Goal: Task Accomplishment & Management: Manage account settings

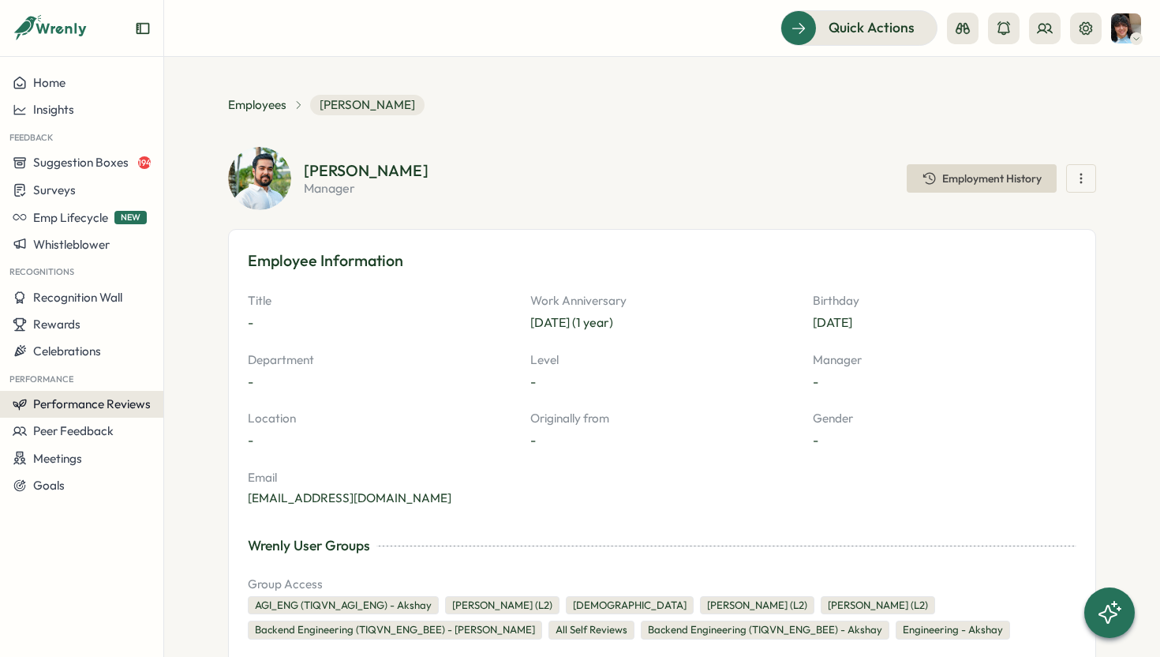
click at [60, 401] on span "Performance Reviews" at bounding box center [92, 403] width 118 height 15
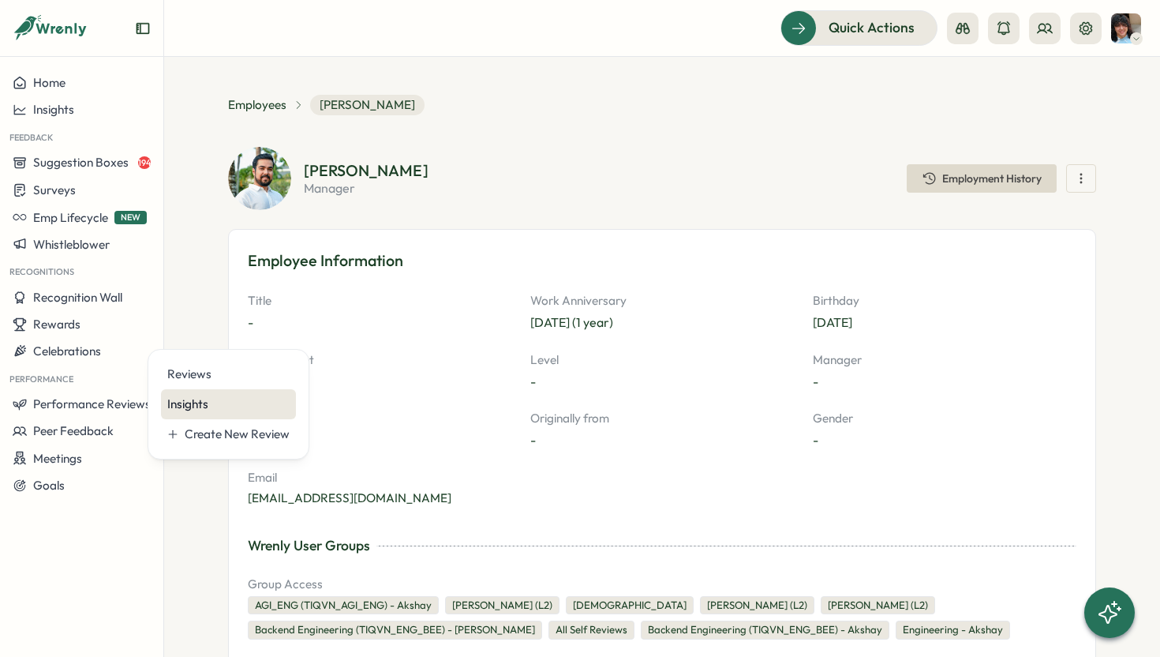
click at [183, 402] on div "Insights" at bounding box center [228, 403] width 122 height 17
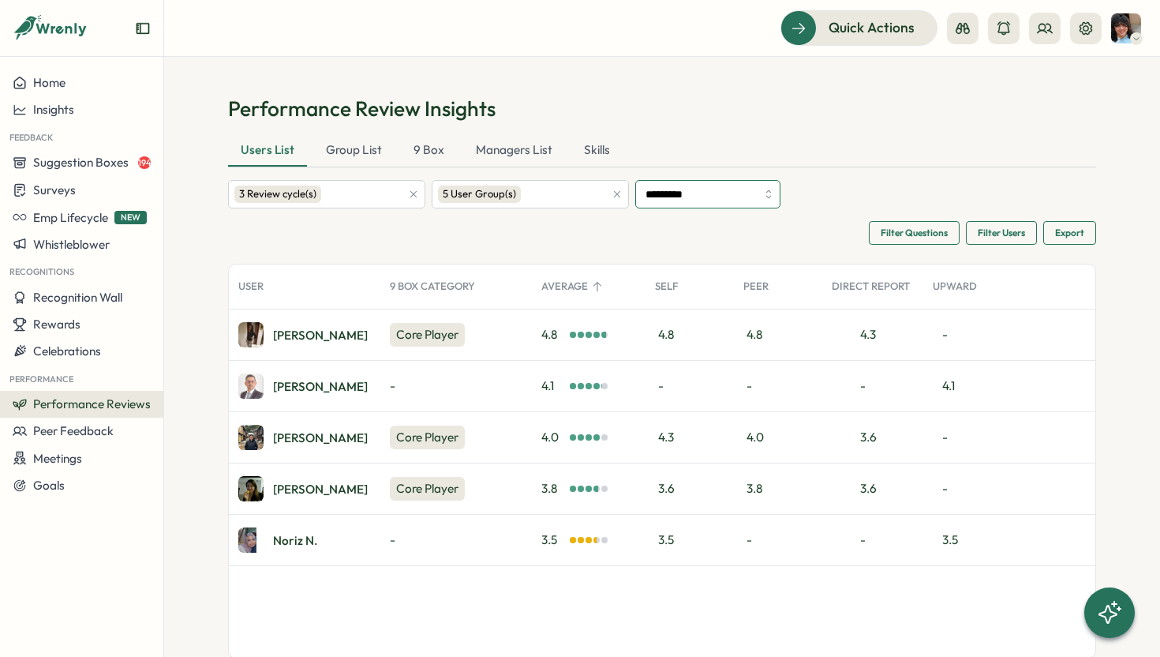
click at [750, 196] on input "*********" at bounding box center [707, 194] width 145 height 28
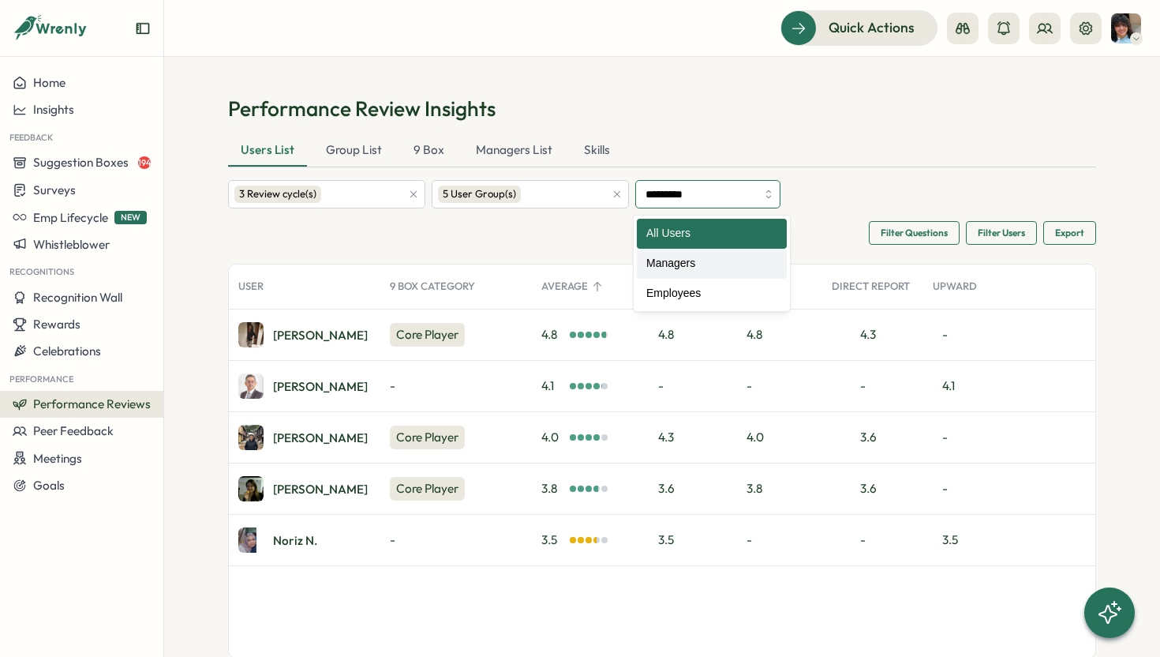
type input "********"
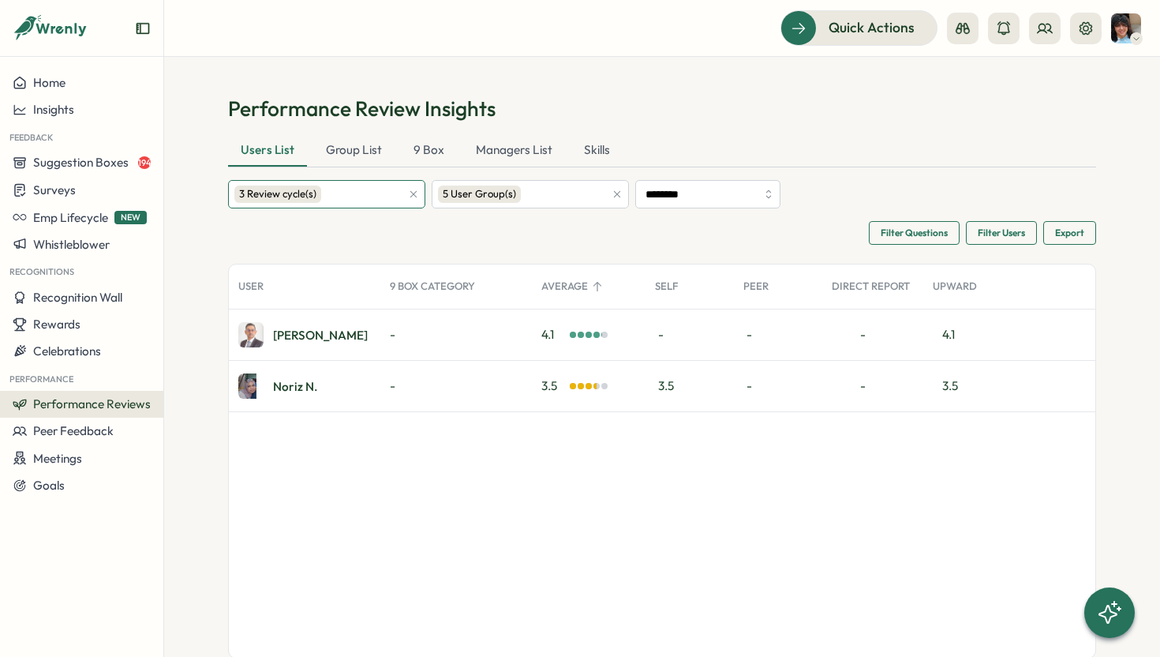
click at [339, 197] on div "3 Review cycle(s)" at bounding box center [317, 194] width 167 height 27
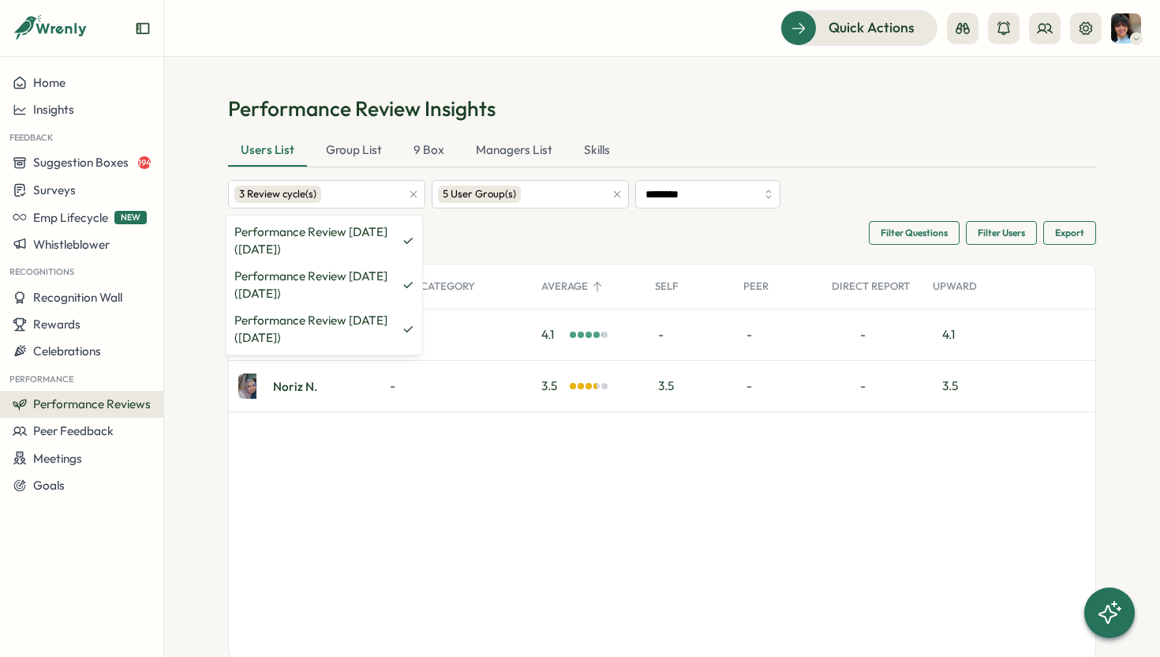
click at [635, 130] on div "Performance Review Insights Users List Group List 9 Box Managers List Skills 3 …" at bounding box center [662, 376] width 868 height 563
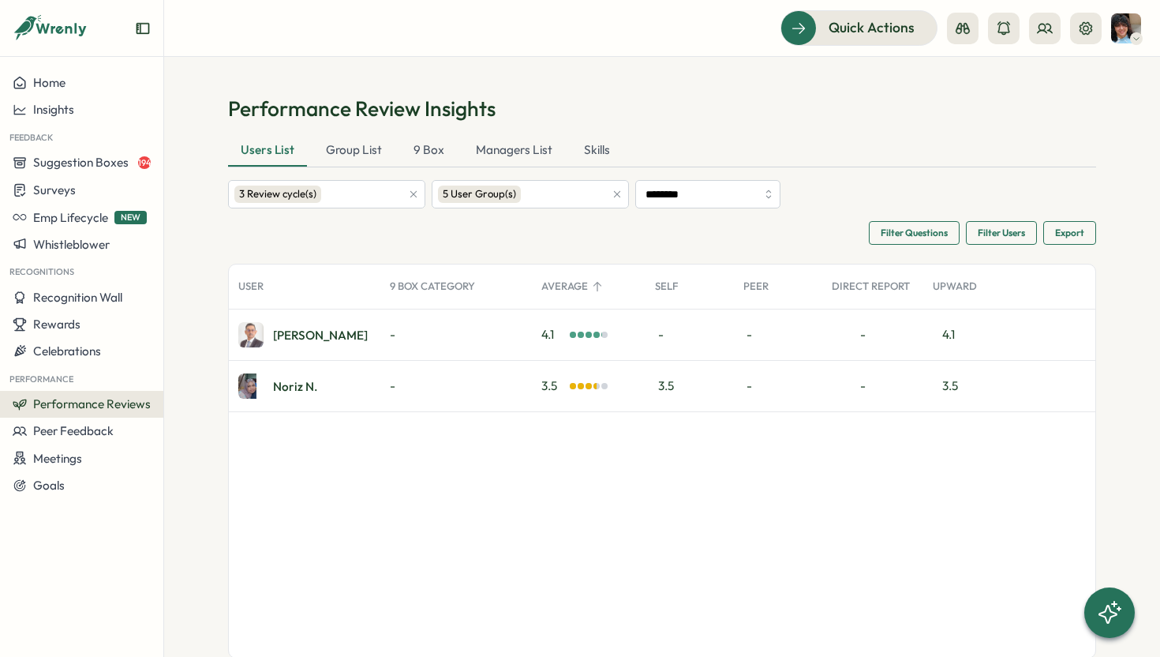
click at [612, 193] on icon "button" at bounding box center [617, 194] width 11 height 11
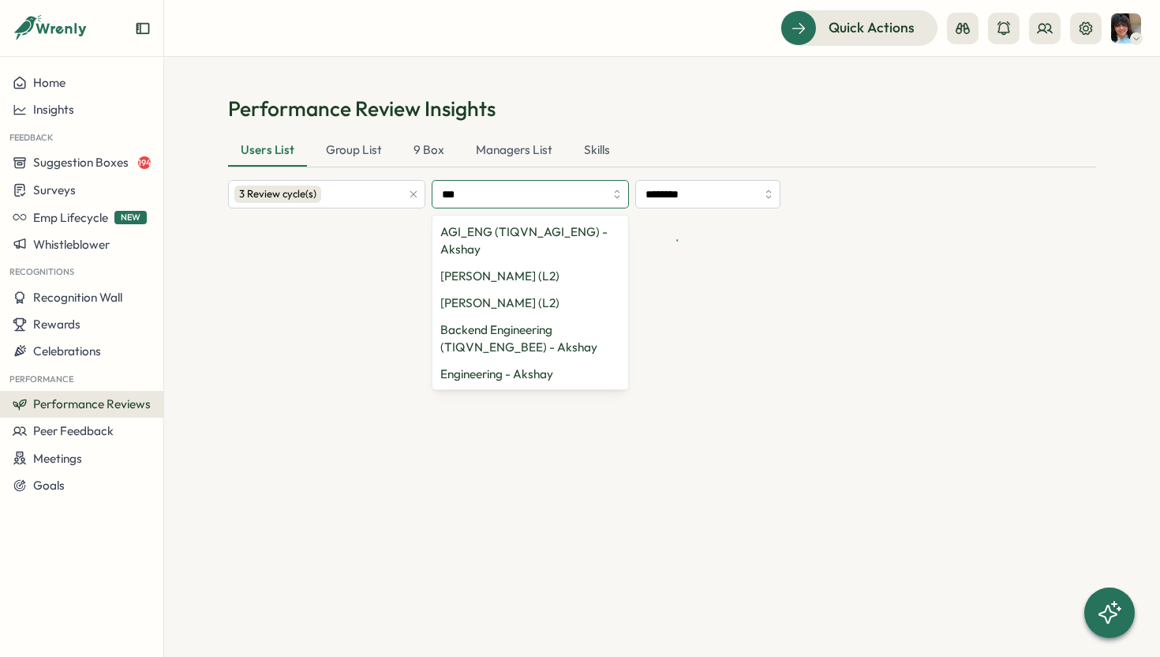
type input "****"
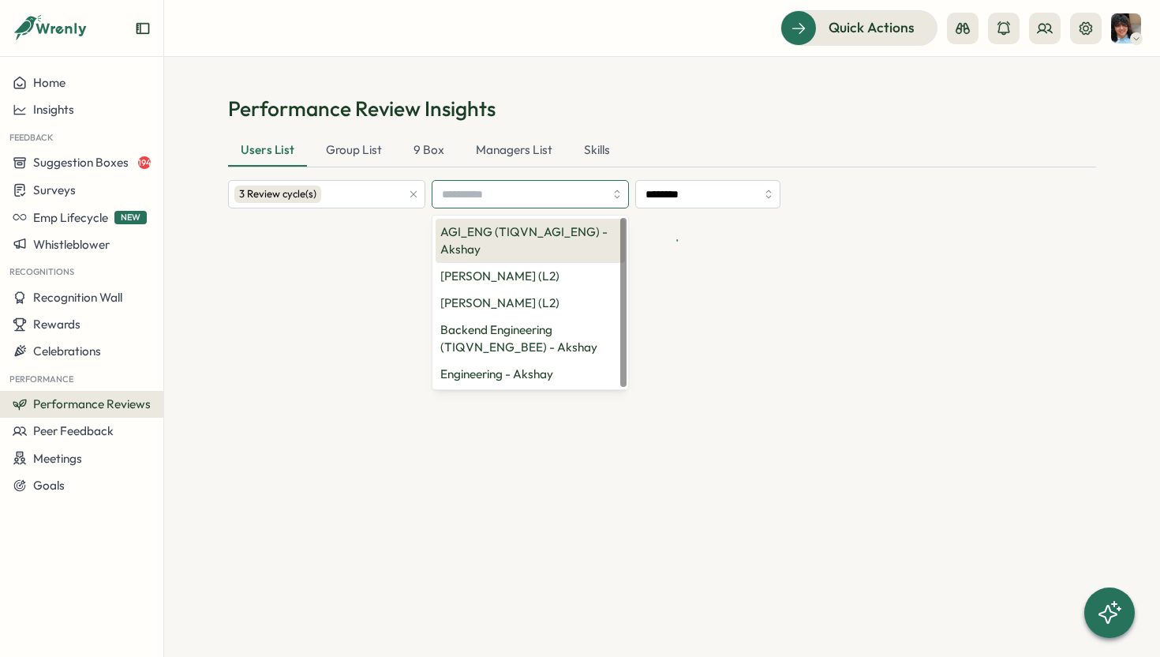
click at [550, 279] on div "AGI_ENG (TIQVN_AGI_ENG) - [PERSON_NAME] (L2) [PERSON_NAME] (L2) Backend Enginee…" at bounding box center [530, 302] width 196 height 175
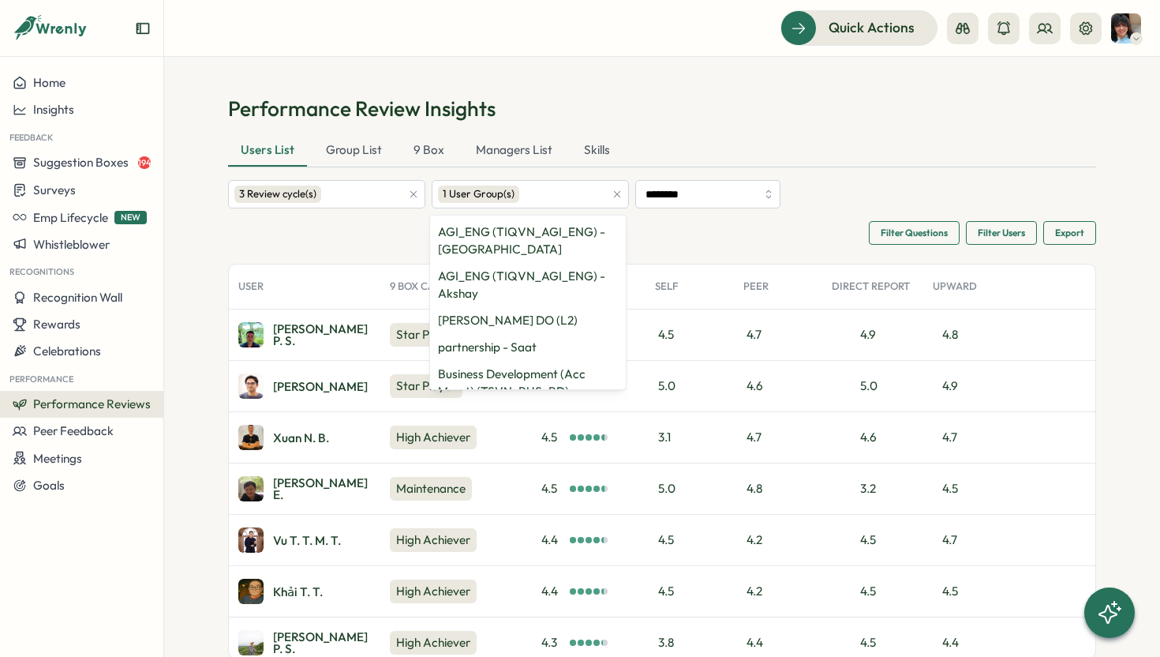
click at [776, 118] on h1 "Performance Review Insights" at bounding box center [662, 109] width 868 height 28
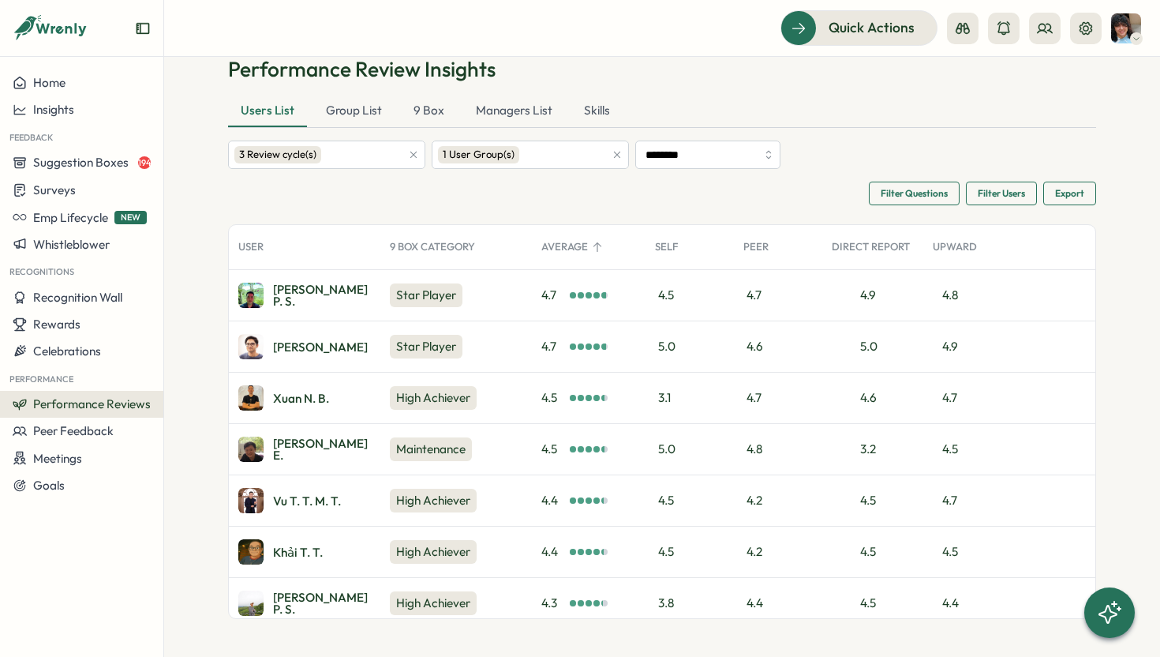
click at [619, 155] on icon "button" at bounding box center [617, 154] width 11 height 11
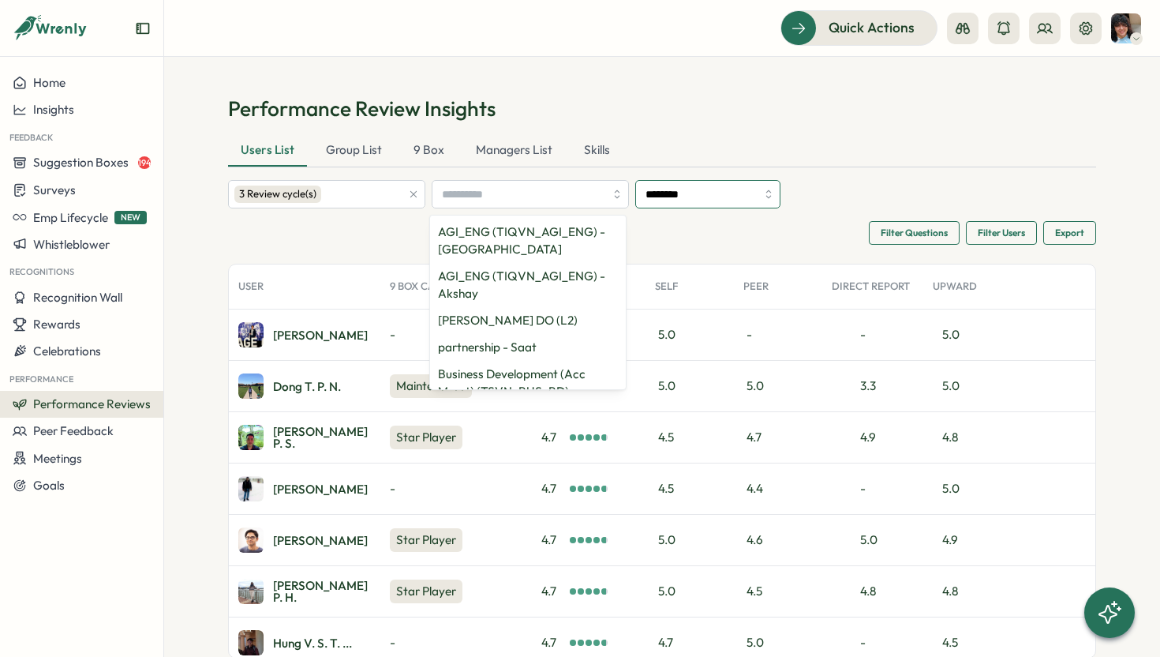
click at [660, 196] on input "********" at bounding box center [707, 194] width 145 height 28
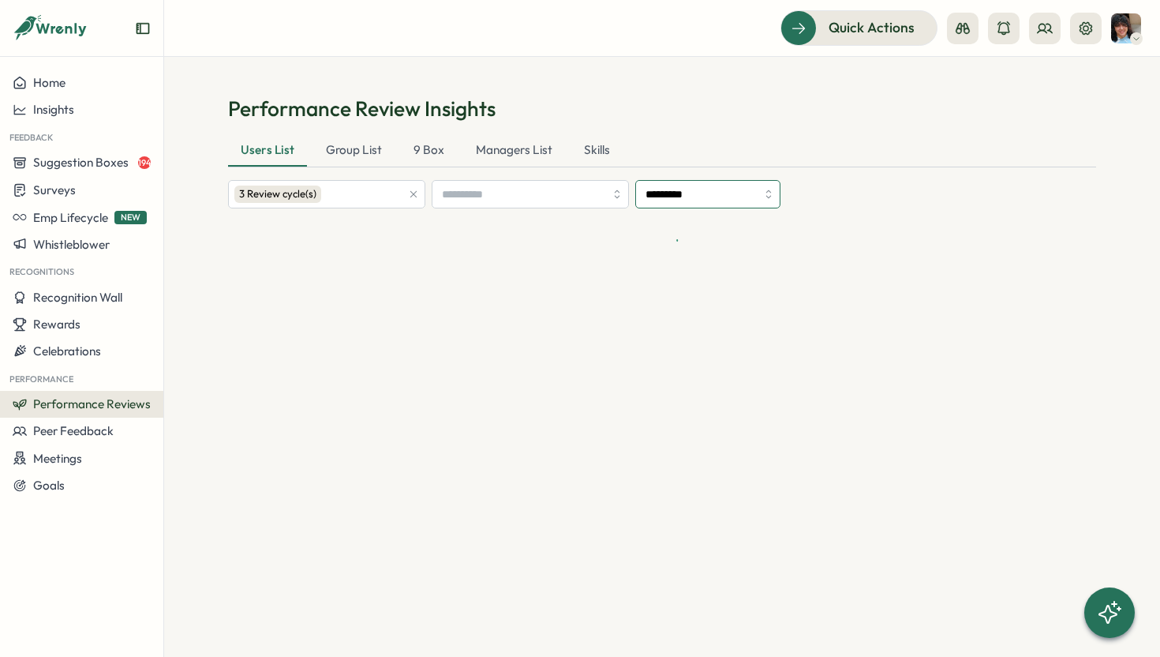
click at [664, 185] on input "*********" at bounding box center [707, 194] width 145 height 28
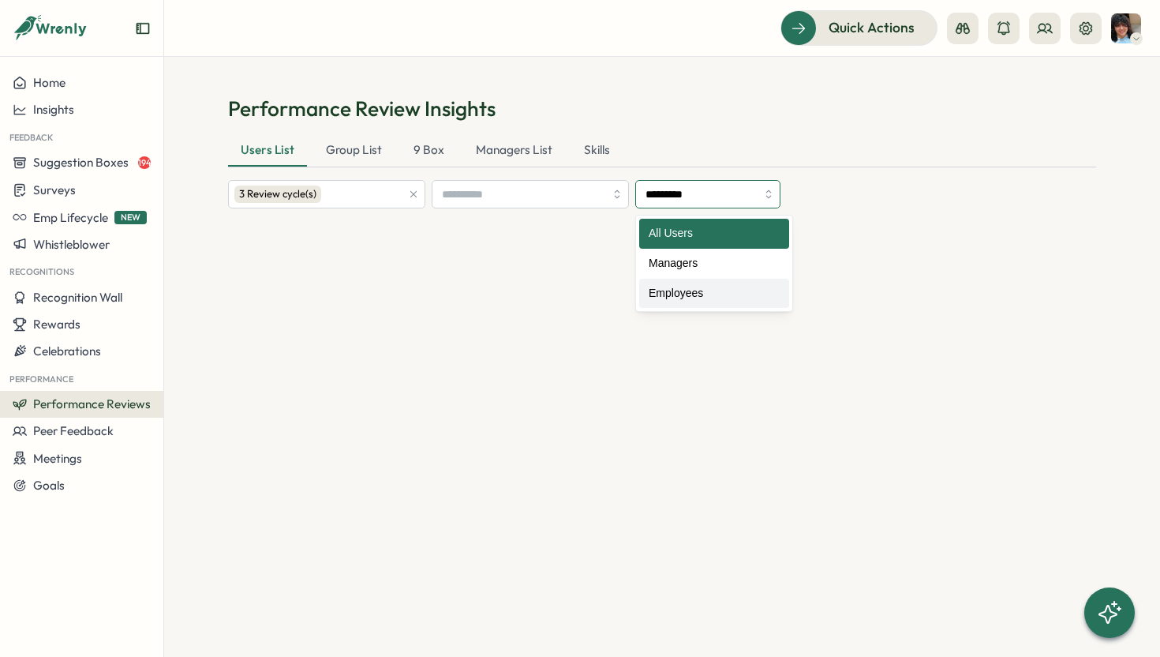
type input "*********"
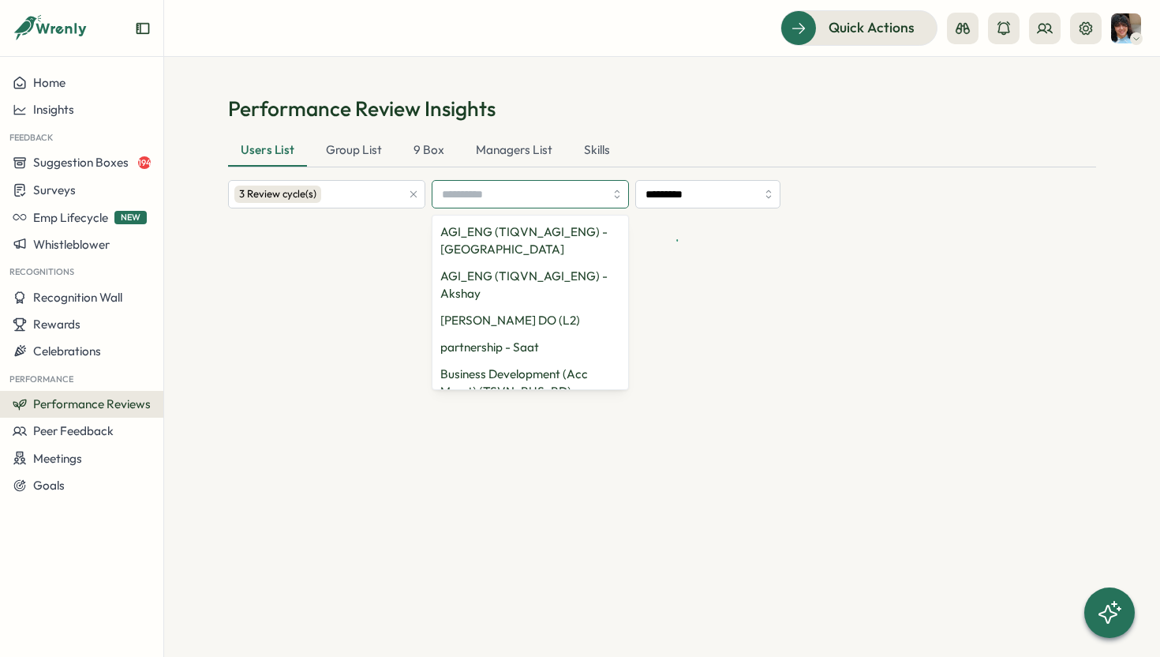
click at [506, 201] on input "search" at bounding box center [523, 194] width 163 height 27
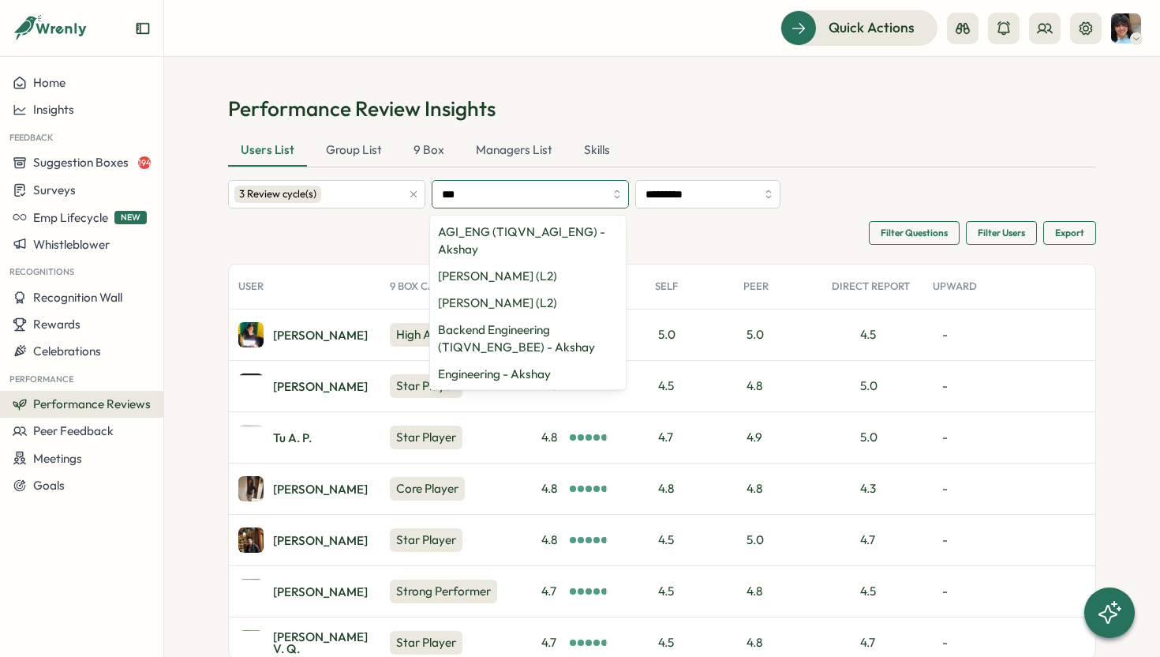
type input "****"
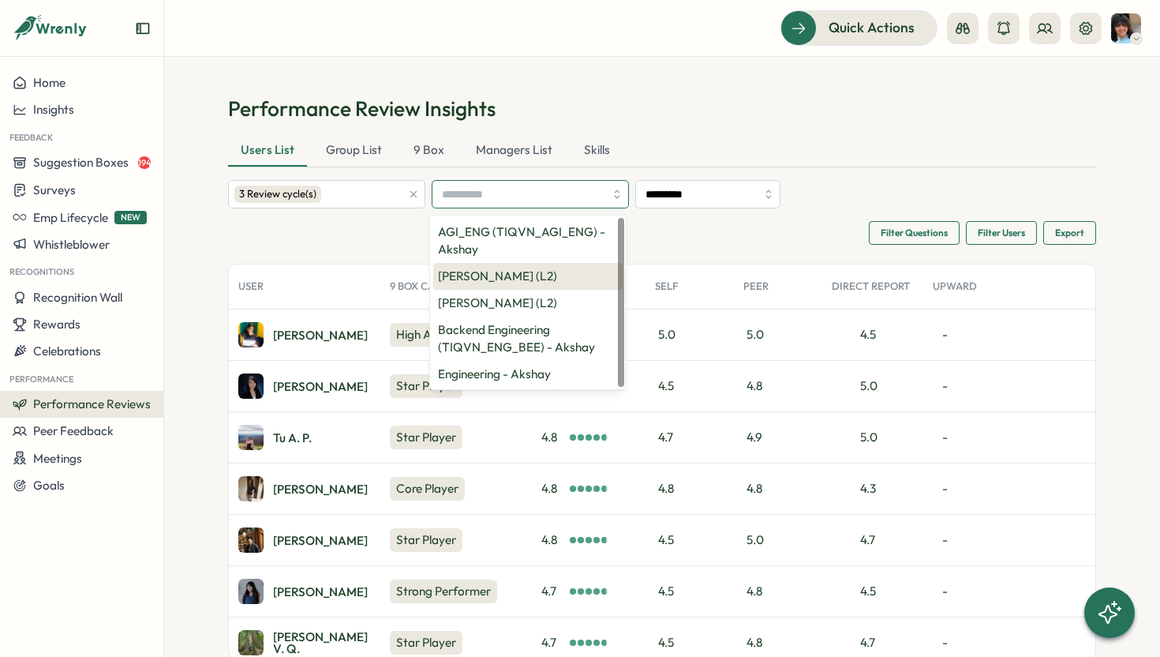
click at [523, 268] on div "AGI_ENG (TIQVN_AGI_ENG) - [PERSON_NAME] (L2) [PERSON_NAME] (L2) Backend Enginee…" at bounding box center [528, 302] width 196 height 175
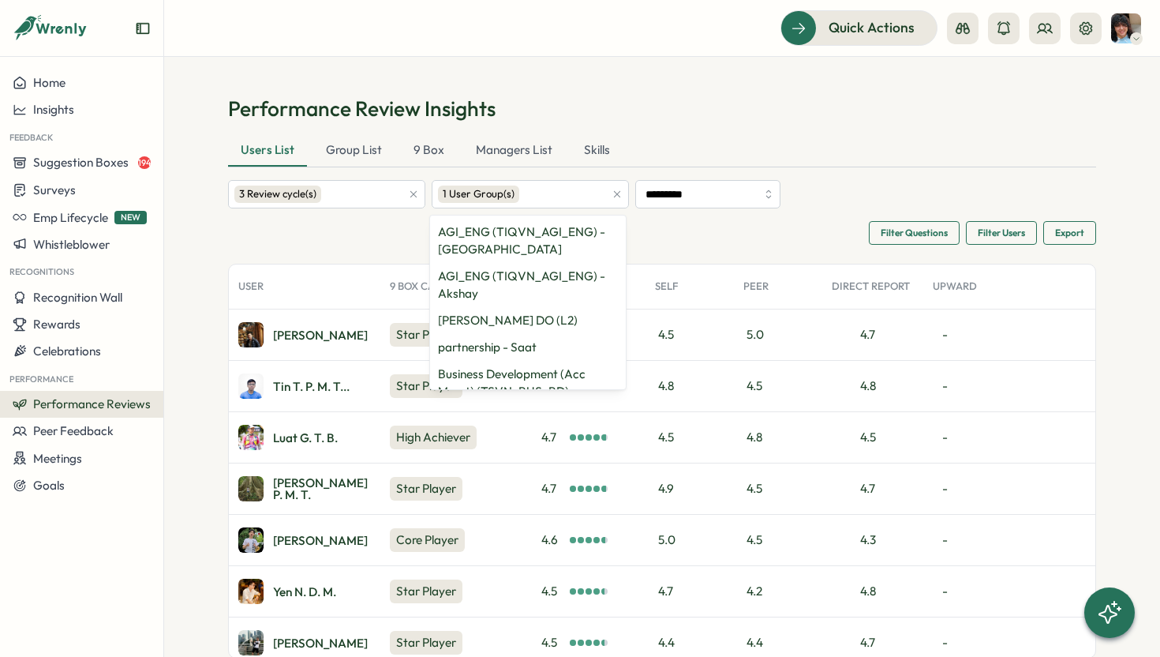
click at [664, 88] on section "Performance Review Insights Users List Group List 9 Box Managers List Skills 3 …" at bounding box center [662, 357] width 996 height 600
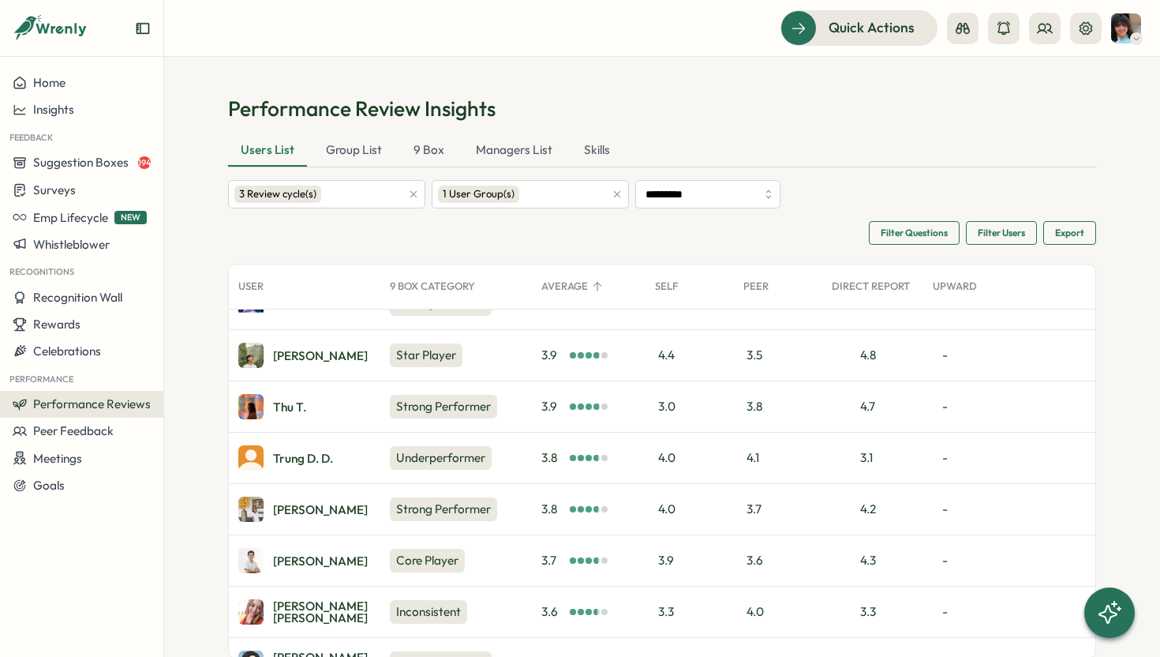
scroll to position [1858, 0]
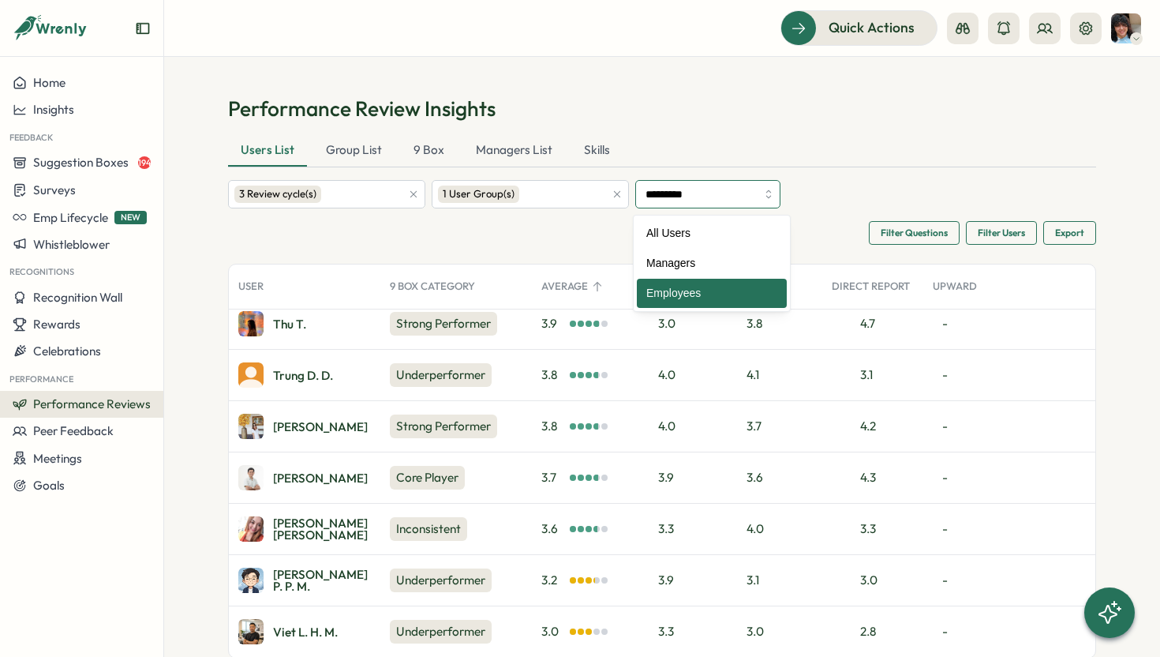
click at [734, 191] on input "*********" at bounding box center [707, 194] width 145 height 28
type input "********"
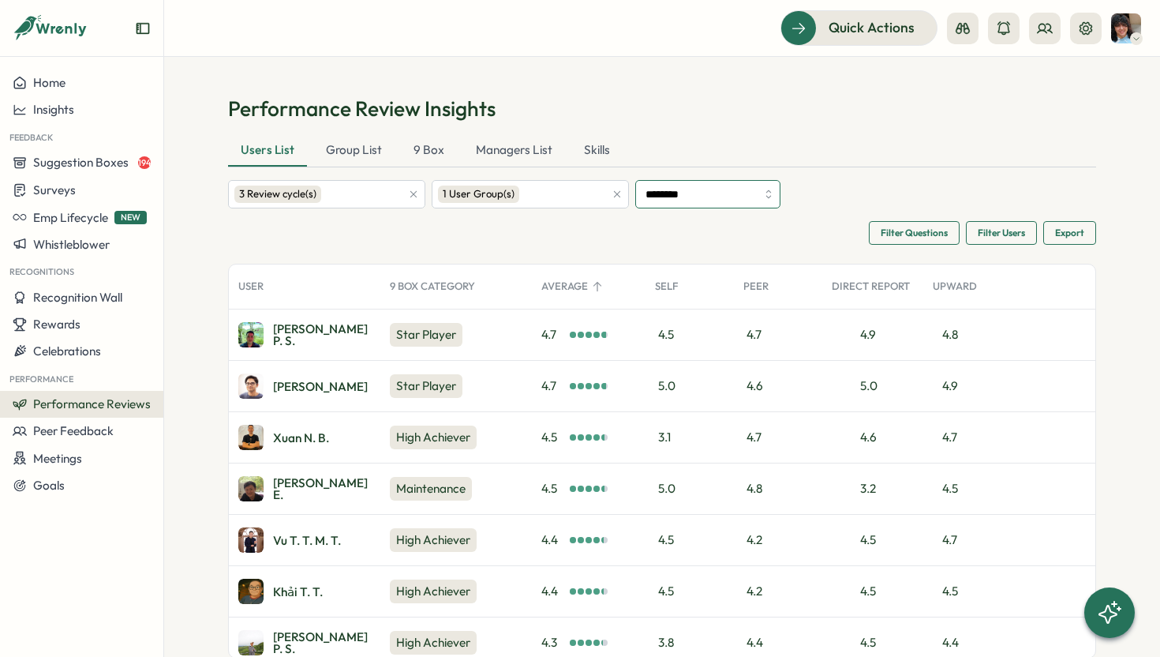
scroll to position [268, 0]
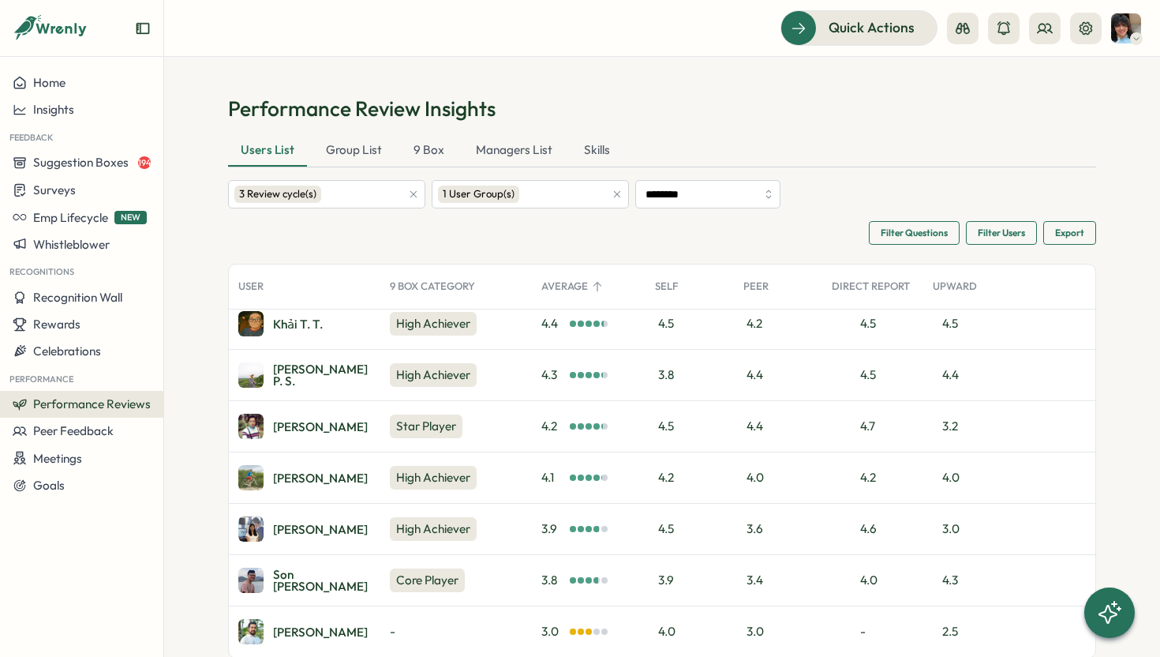
click at [1065, 238] on span "Export" at bounding box center [1069, 233] width 29 height 22
click at [995, 245] on div "Export All Data" at bounding box center [979, 247] width 83 height 13
click at [286, 633] on div "[PERSON_NAME]" at bounding box center [320, 632] width 95 height 12
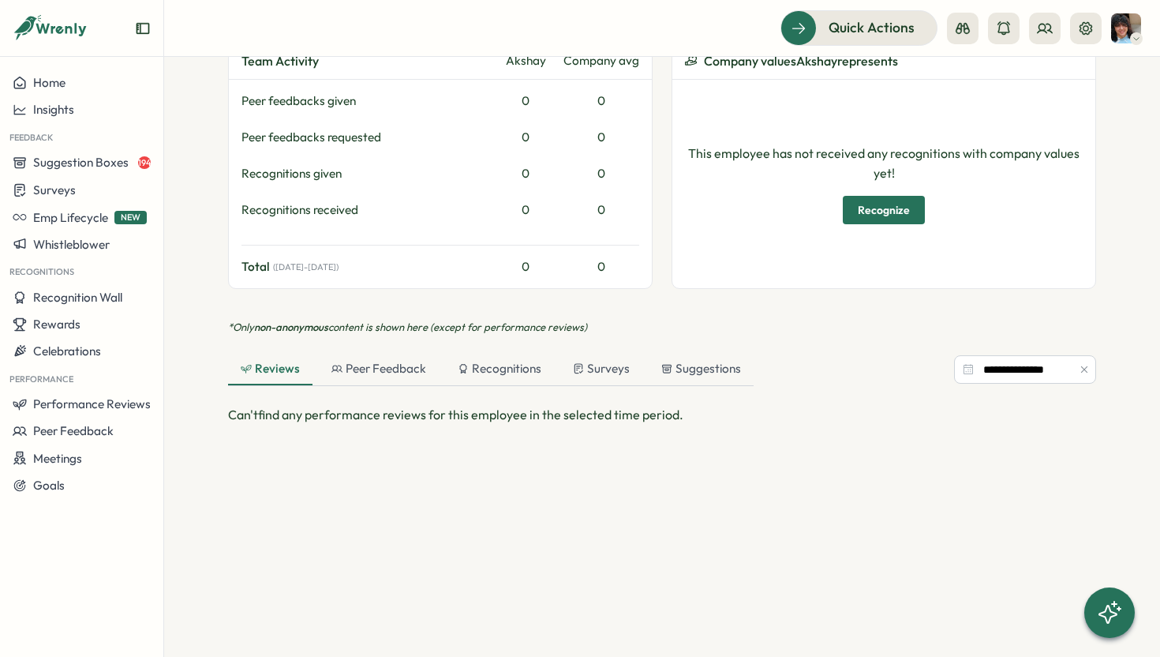
scroll to position [829, 0]
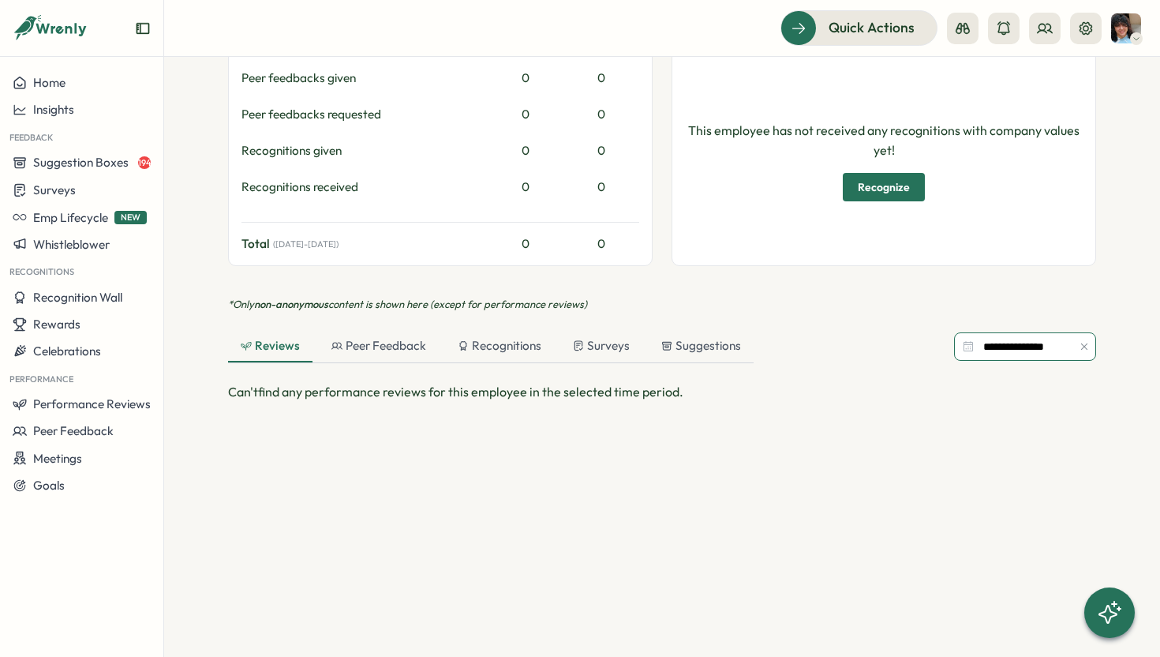
click at [978, 349] on input "**********" at bounding box center [1025, 346] width 142 height 28
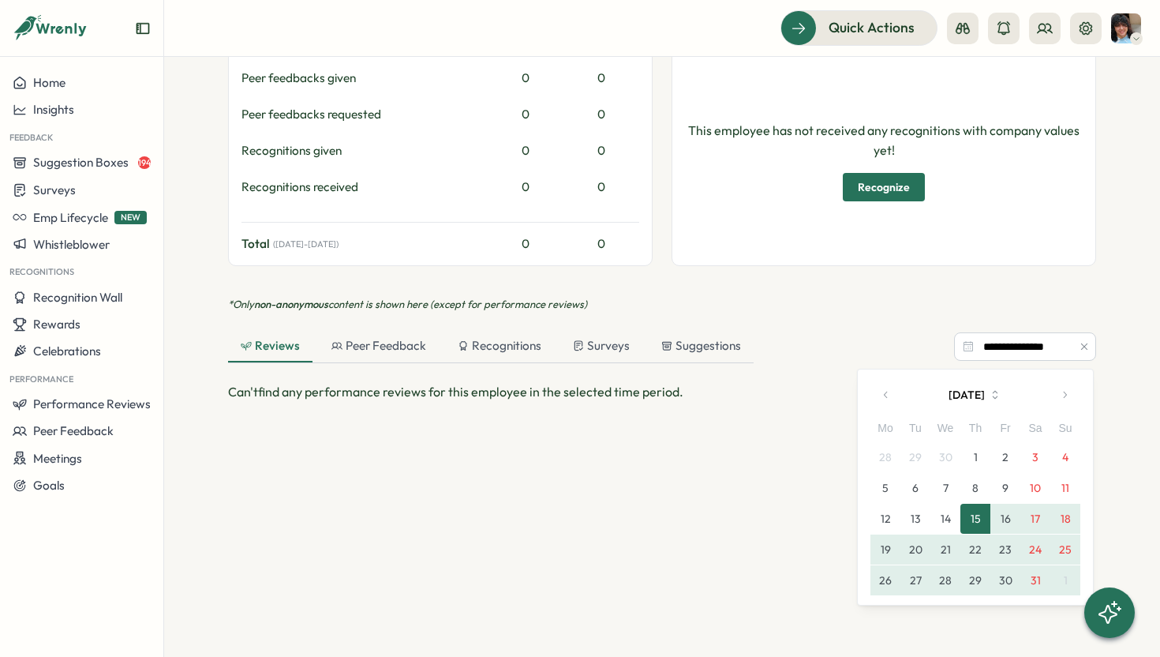
click at [885, 395] on icon "button" at bounding box center [886, 394] width 11 height 11
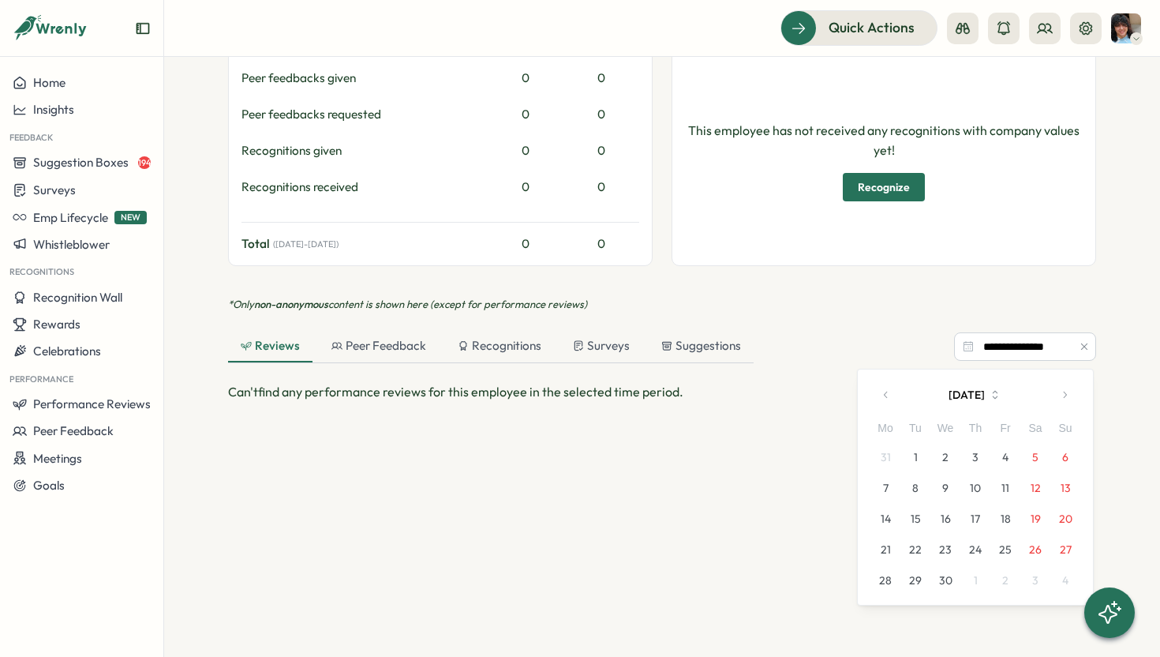
click at [885, 395] on icon "button" at bounding box center [886, 394] width 11 height 11
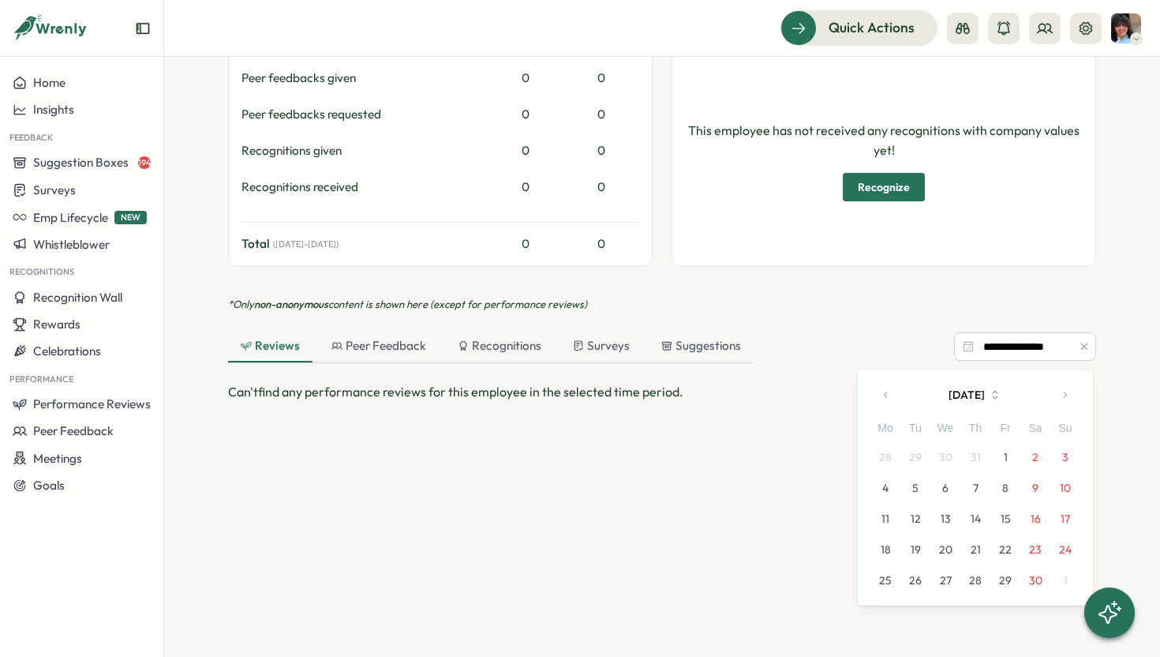
click at [996, 458] on button "1" at bounding box center [1005, 457] width 30 height 30
click at [1068, 389] on icon "button" at bounding box center [1064, 394] width 11 height 11
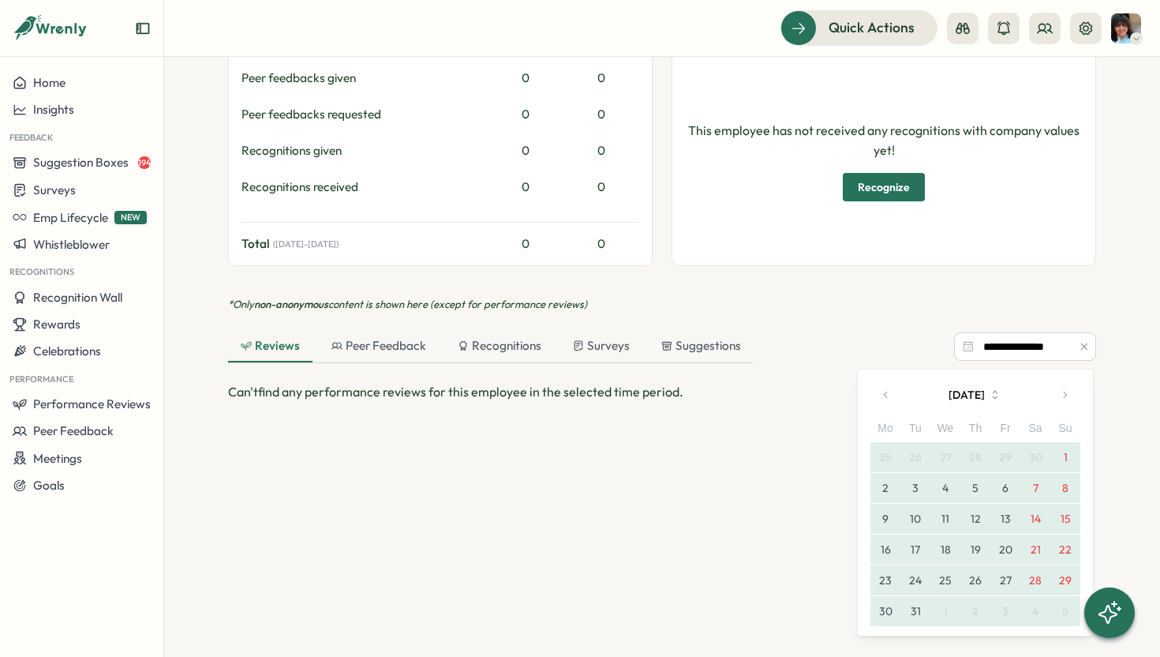
click at [1065, 614] on button "5" at bounding box center [1065, 611] width 30 height 30
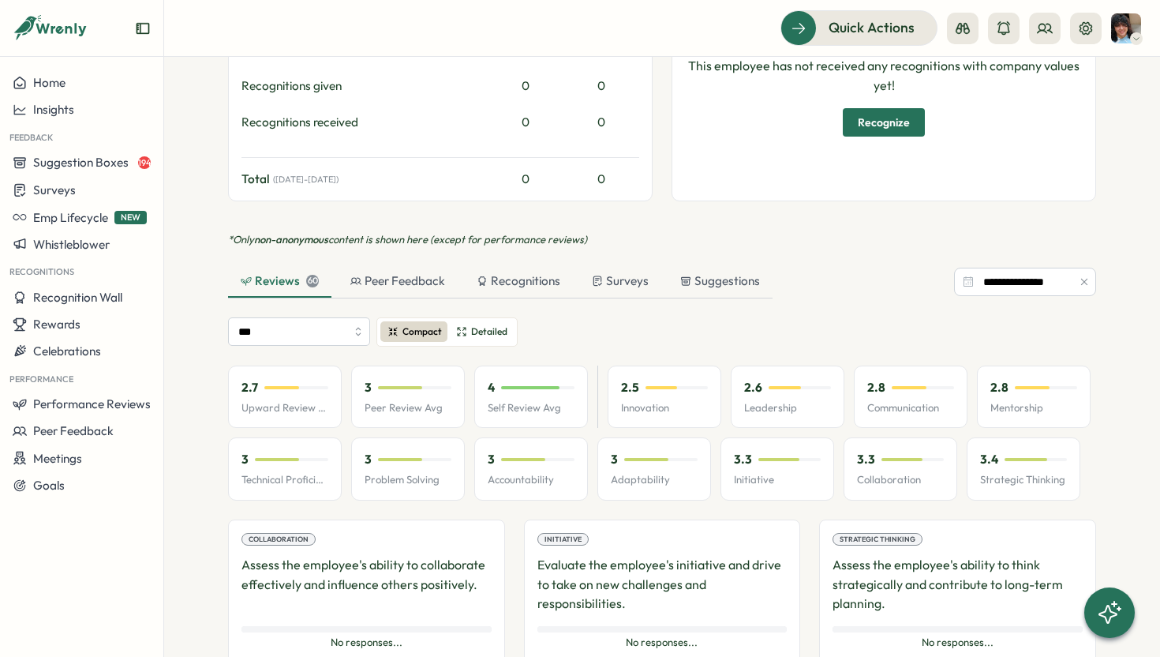
scroll to position [895, 0]
click at [480, 335] on span "Detailed" at bounding box center [489, 331] width 36 height 15
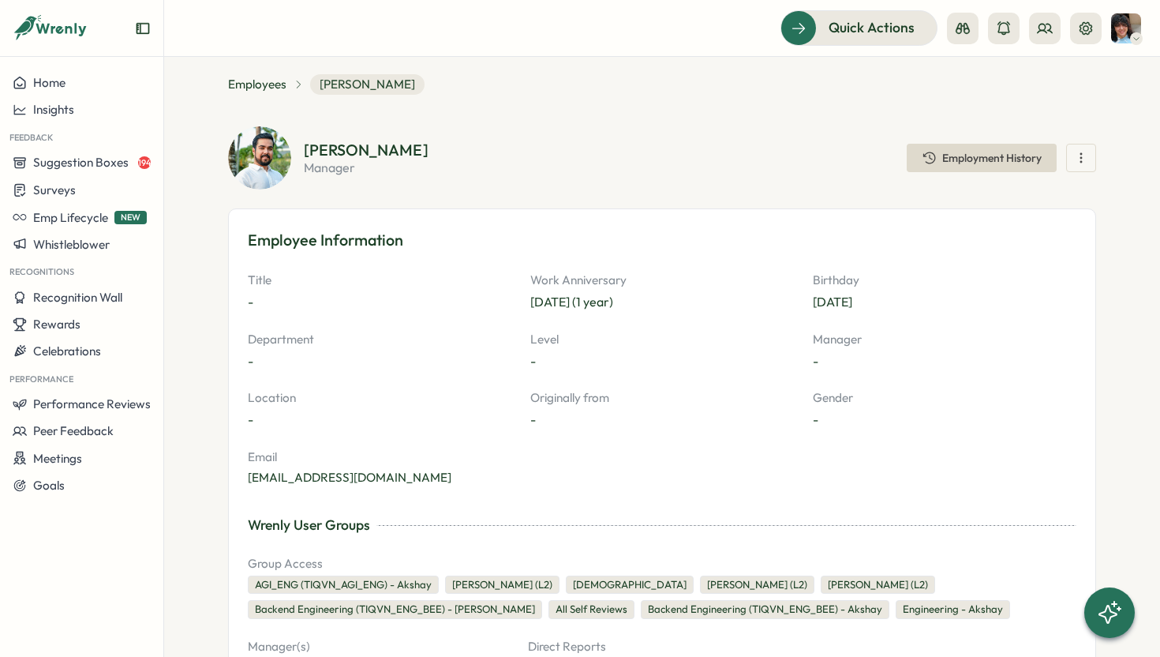
scroll to position [0, 0]
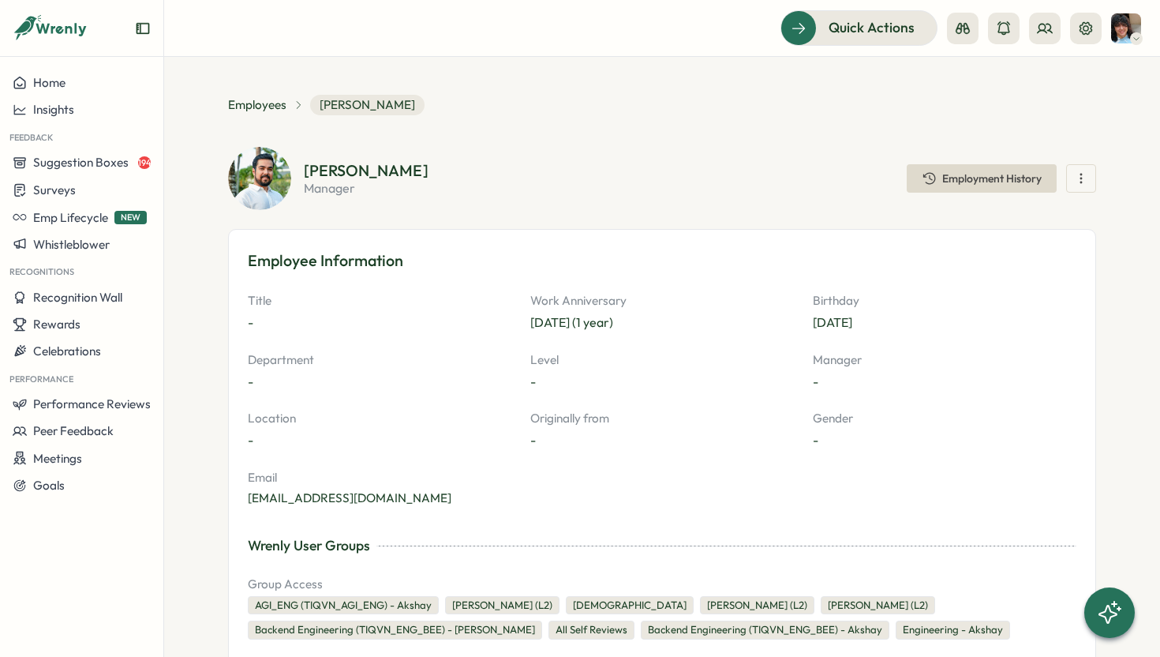
click at [1081, 180] on icon "button" at bounding box center [1081, 178] width 16 height 16
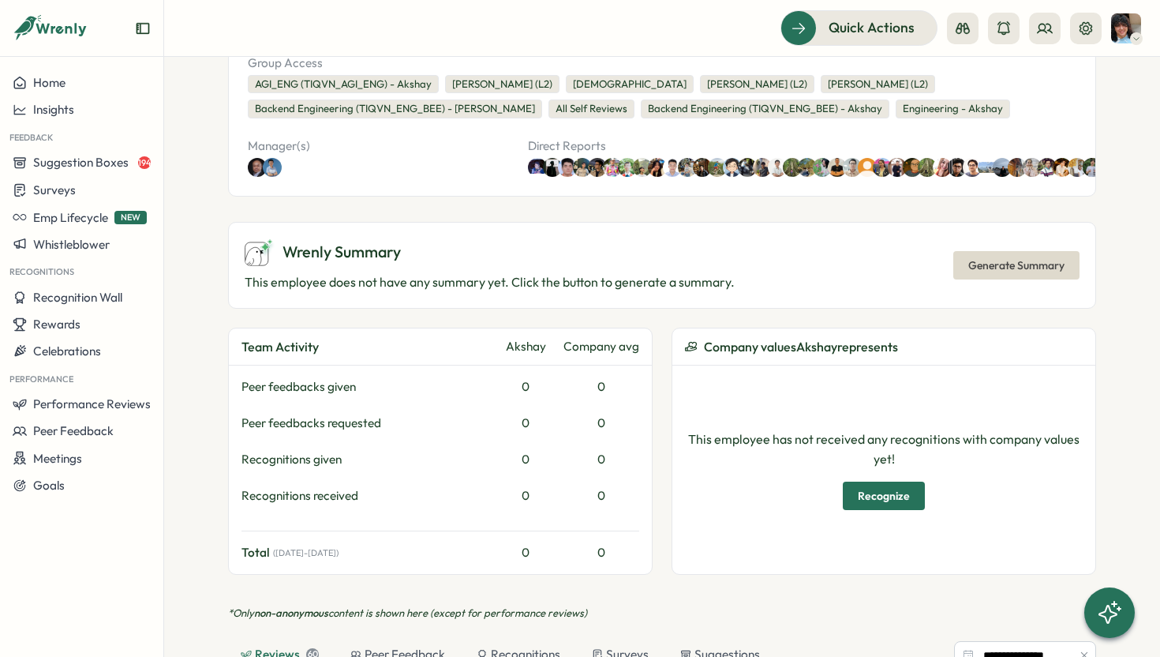
scroll to position [497, 0]
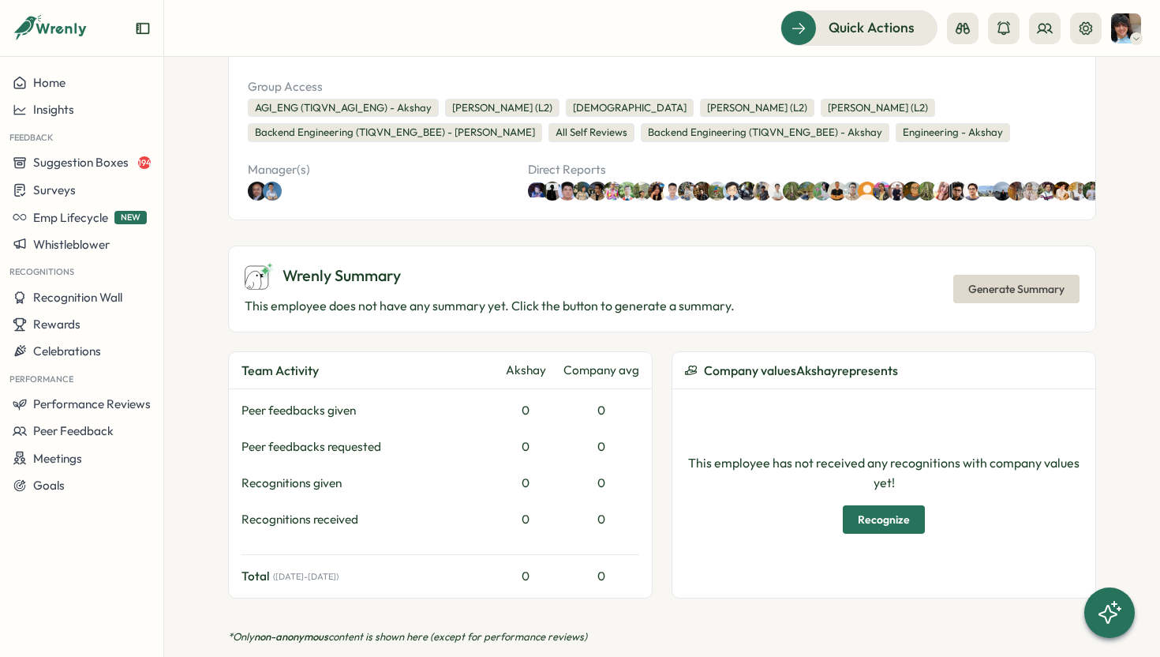
click at [1029, 298] on span "Generate Summary" at bounding box center [1016, 288] width 96 height 27
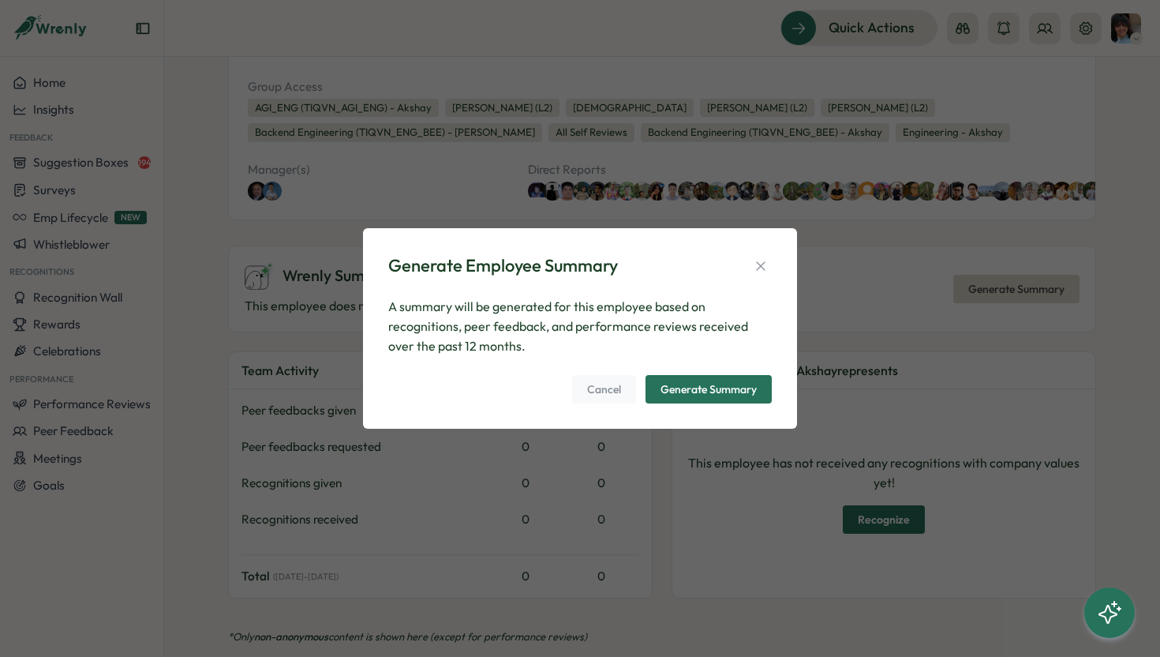
click at [695, 391] on div "Generate Summary" at bounding box center [708, 389] width 96 height 11
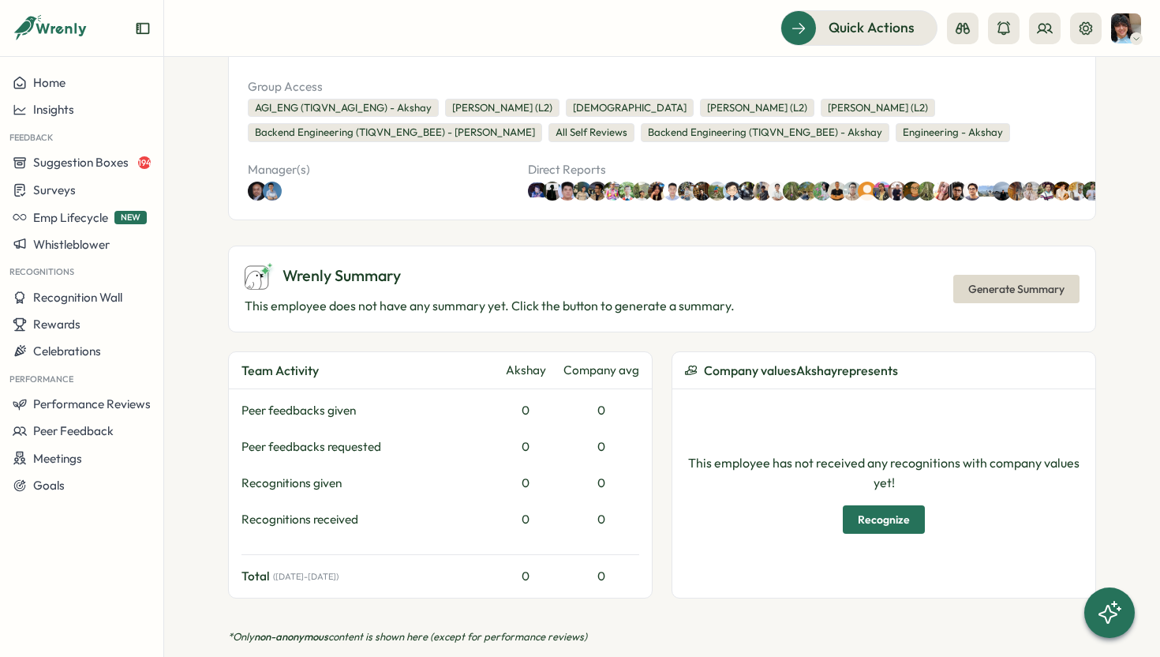
click at [572, 274] on div "Wrenly Summary" at bounding box center [490, 276] width 490 height 28
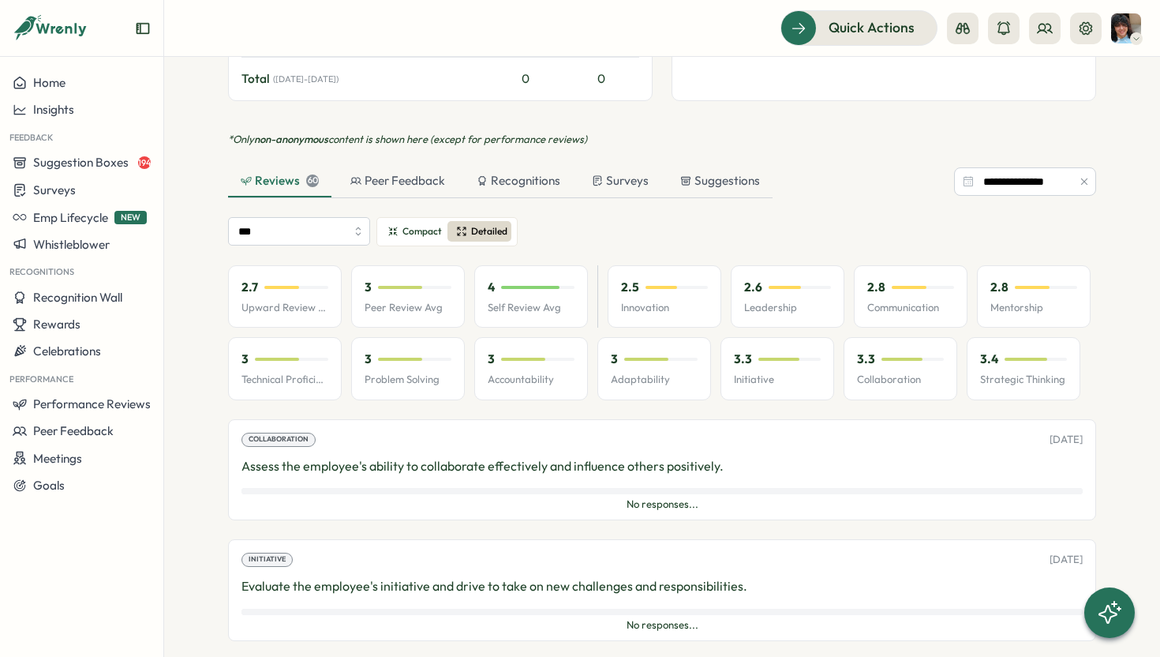
scroll to position [972, 0]
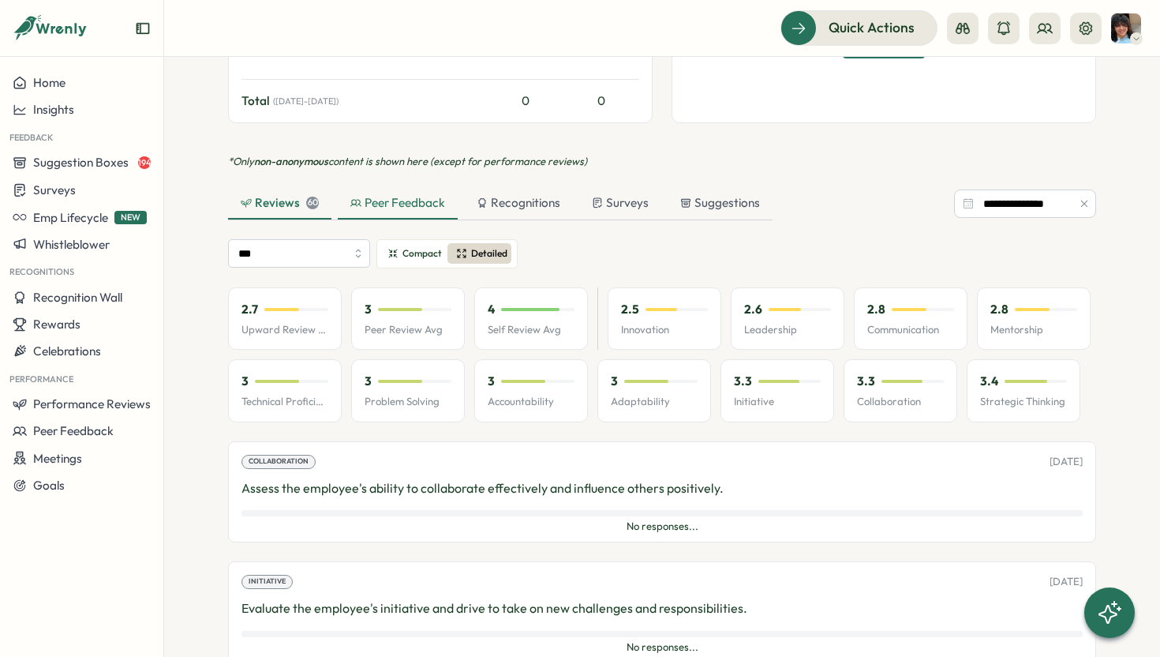
click at [409, 206] on div "Peer Feedback" at bounding box center [397, 202] width 95 height 17
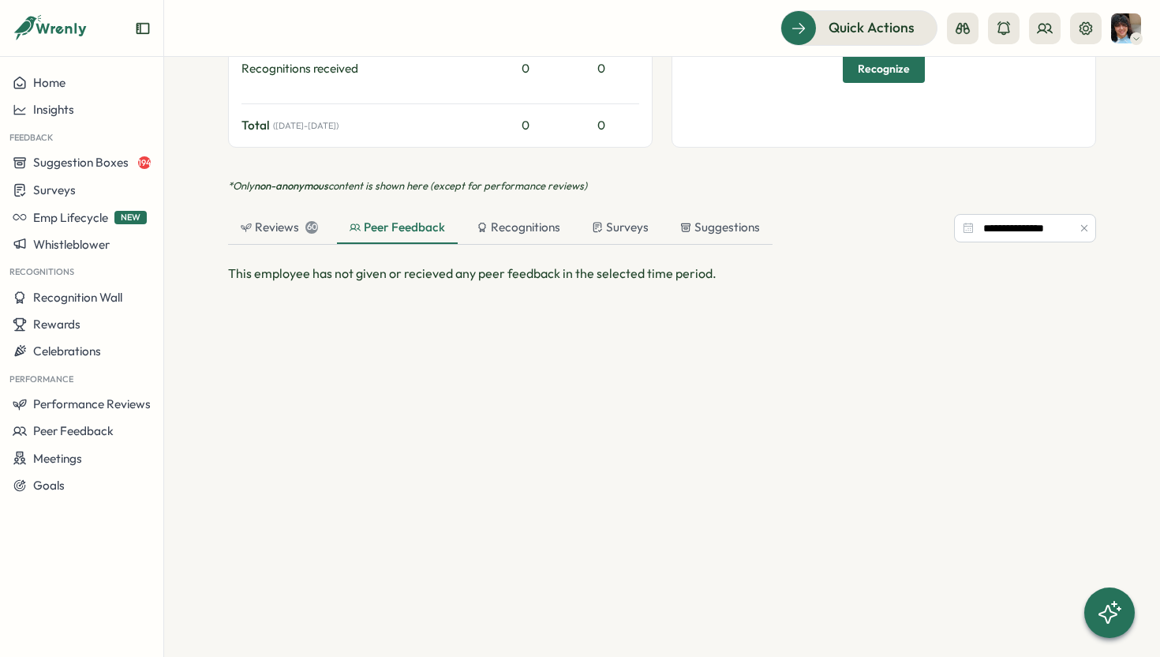
scroll to position [947, 0]
click at [293, 237] on div "Reviews 60" at bounding box center [279, 229] width 103 height 32
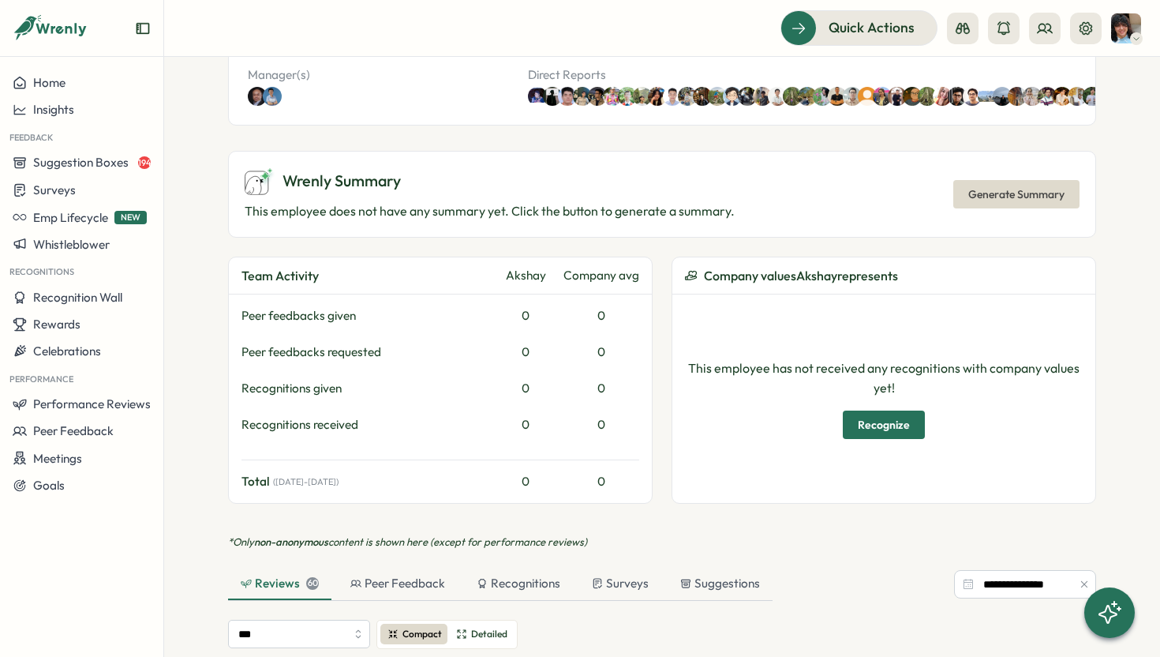
scroll to position [594, 0]
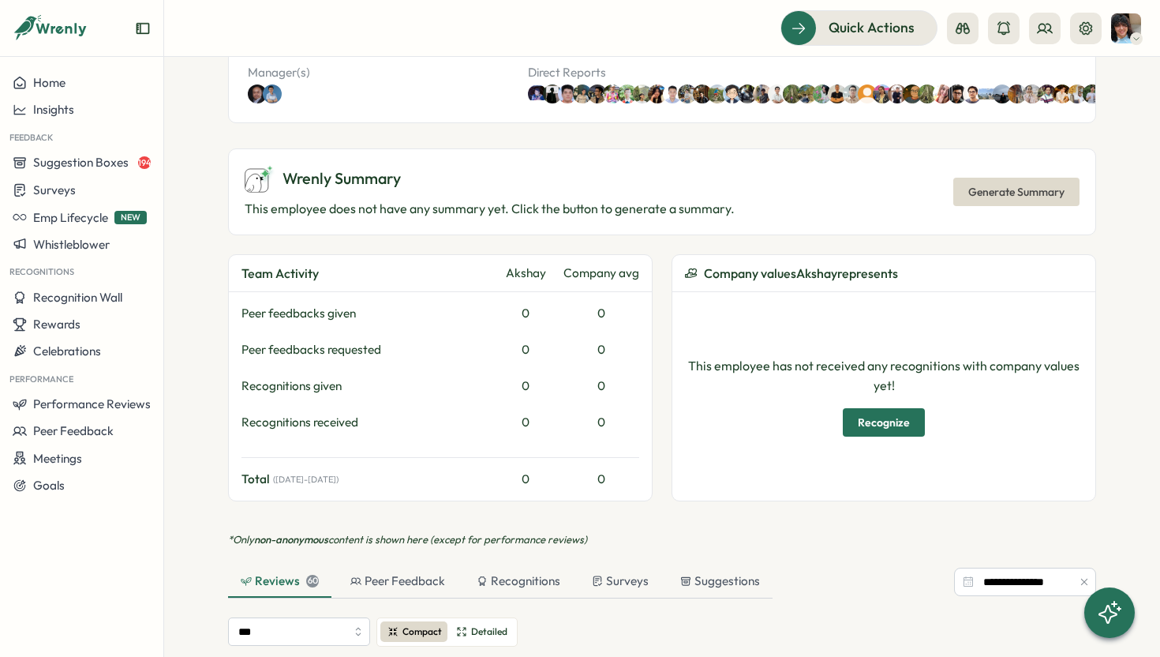
click at [1001, 188] on span "Generate Summary" at bounding box center [1016, 191] width 96 height 27
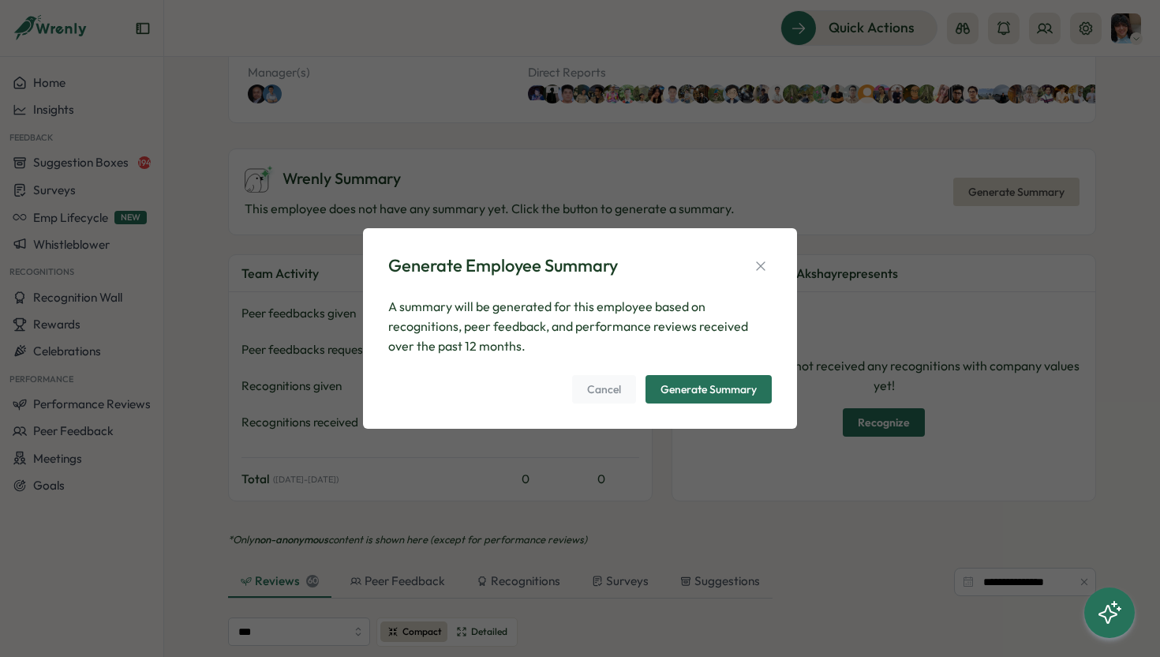
click at [708, 386] on div "Generate Summary" at bounding box center [708, 389] width 96 height 11
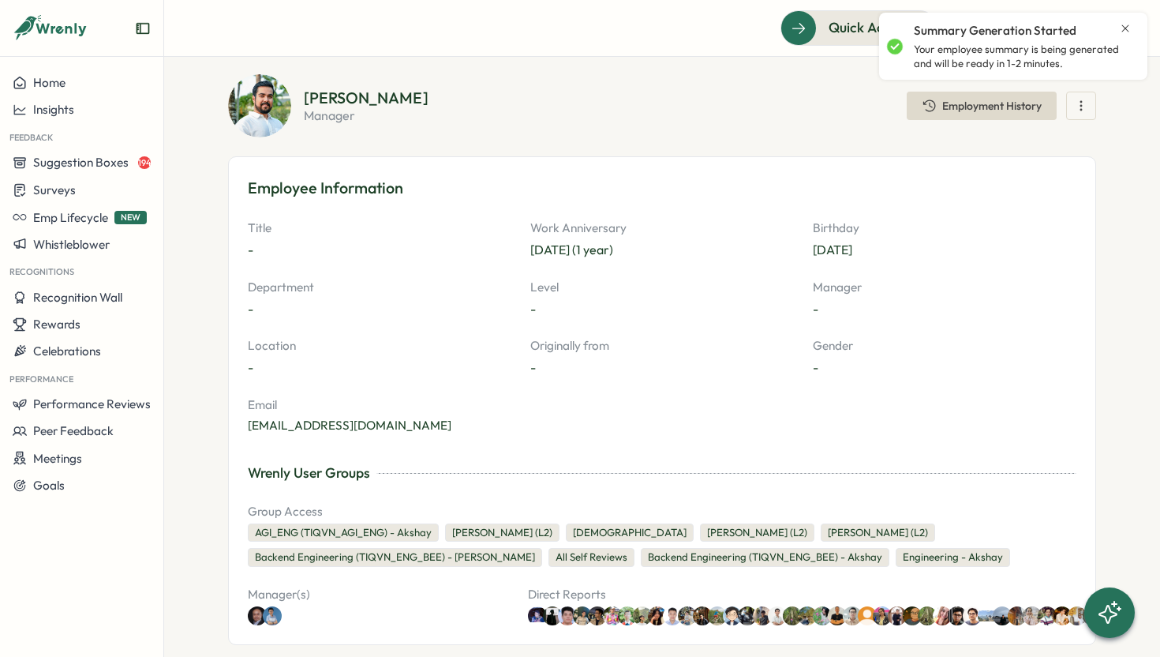
scroll to position [0, 0]
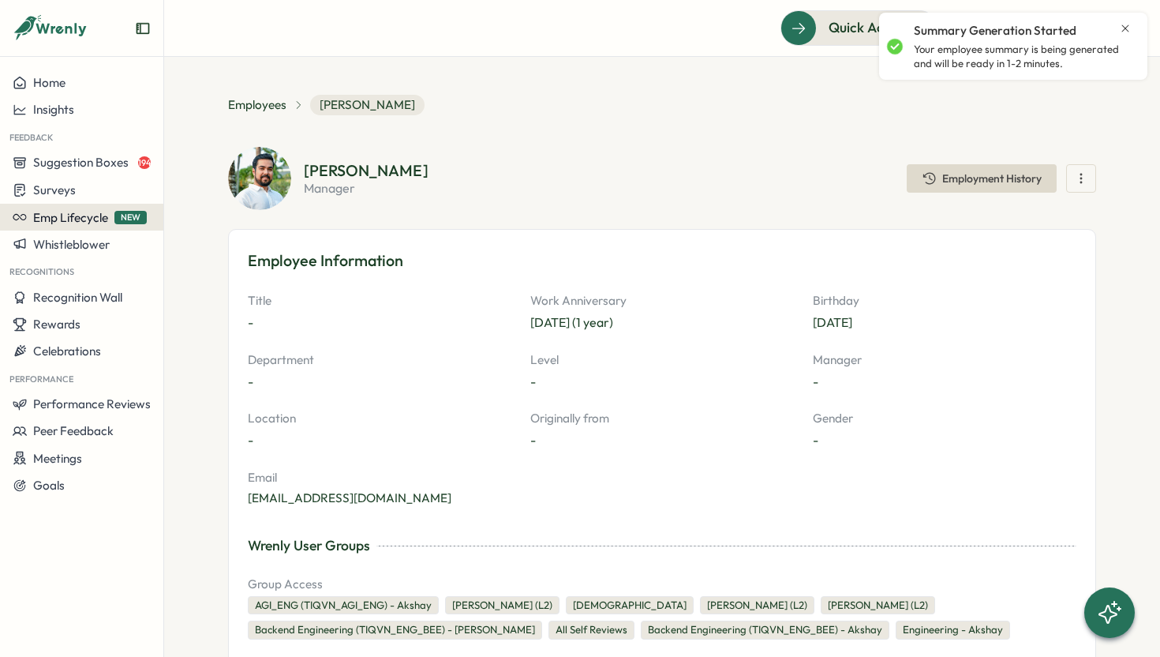
click at [97, 219] on span "Emp Lifecycle" at bounding box center [70, 217] width 75 height 15
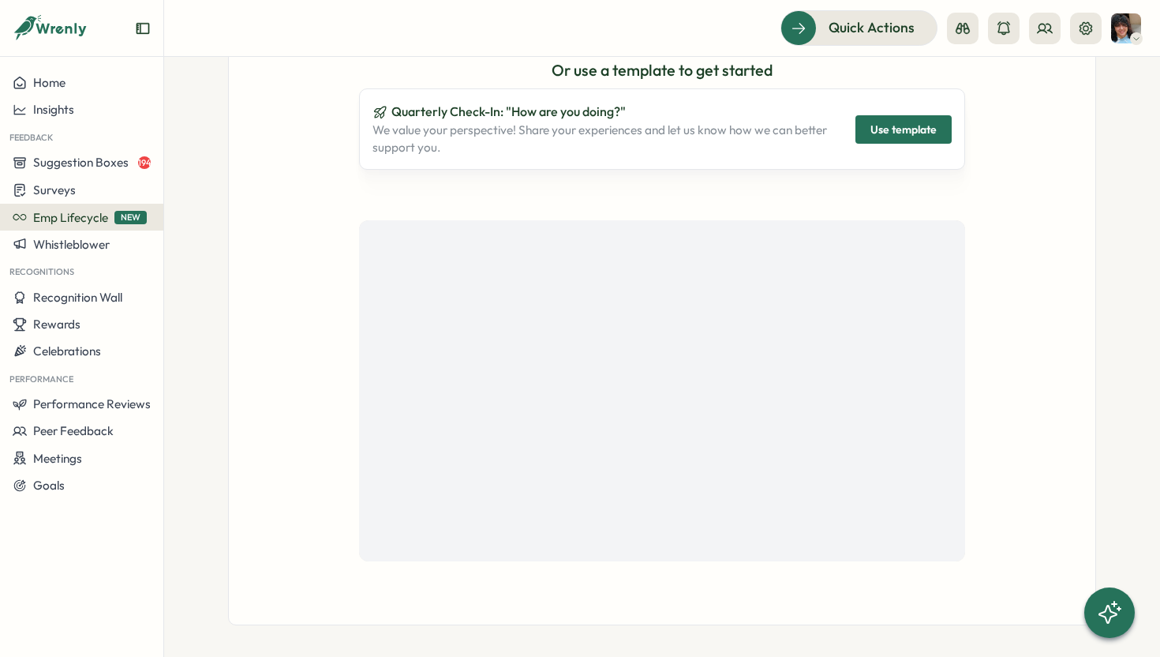
scroll to position [348, 0]
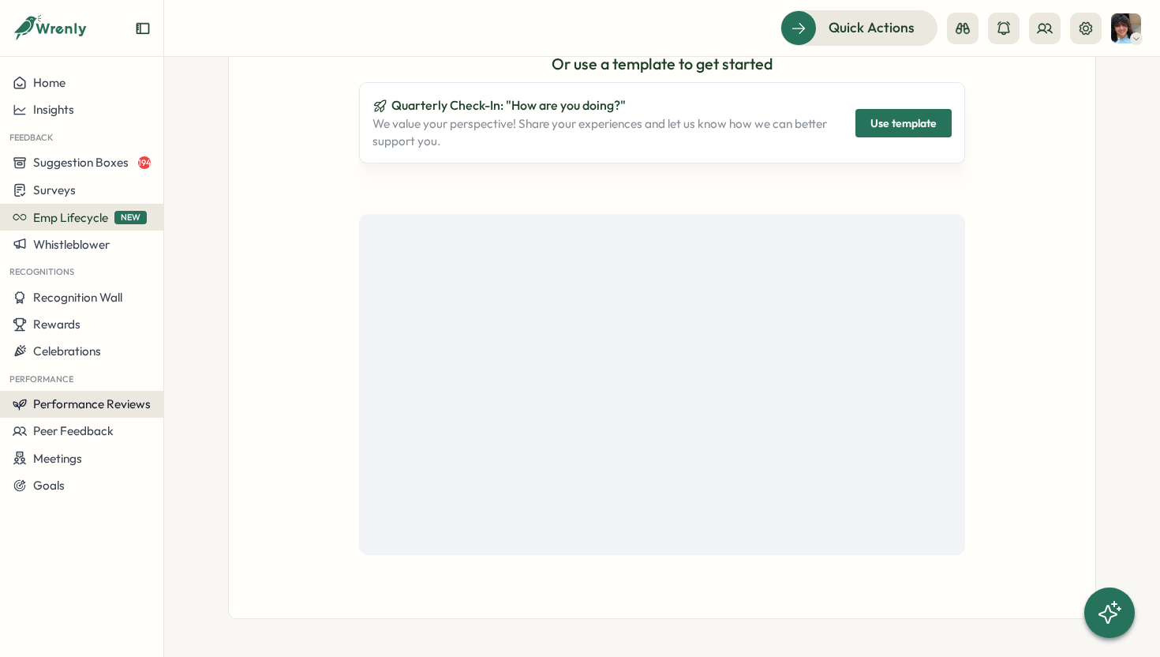
click at [89, 415] on button "Performance Reviews" at bounding box center [81, 404] width 163 height 27
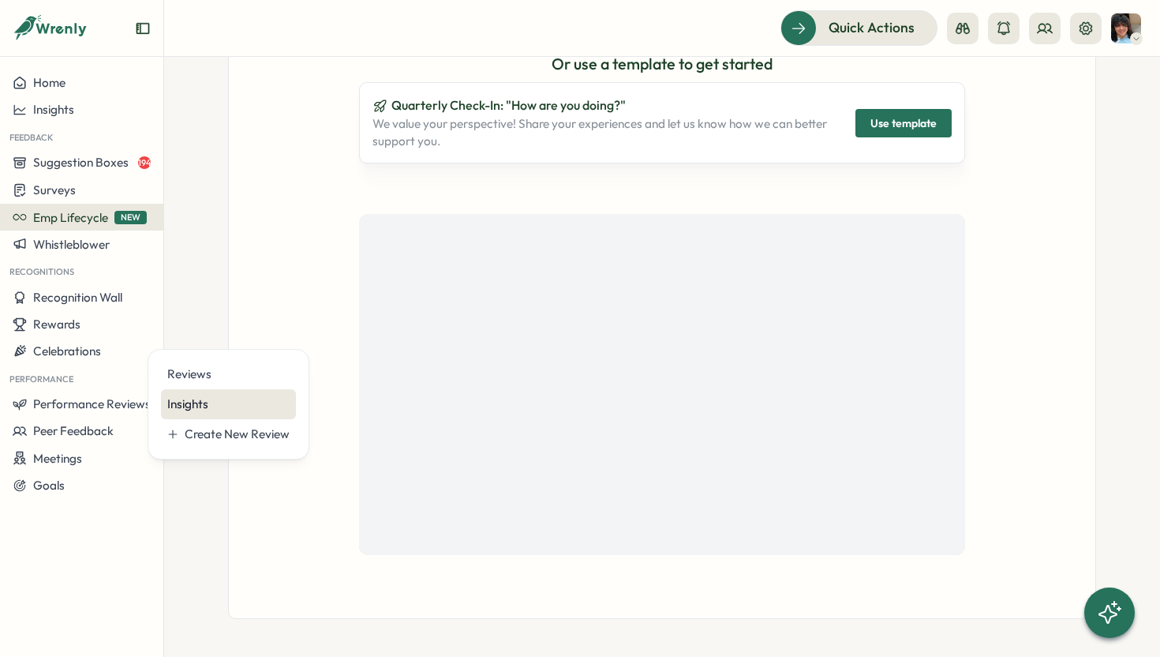
click at [178, 399] on div "Insights" at bounding box center [228, 403] width 122 height 17
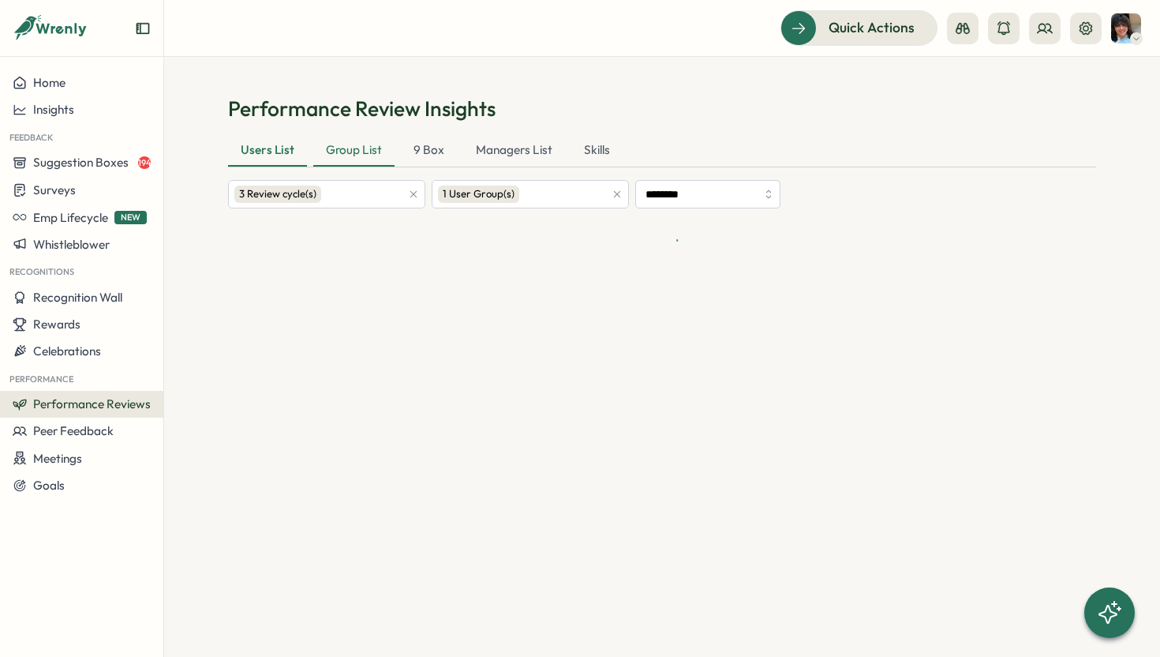
click at [347, 156] on div "Group List" at bounding box center [353, 151] width 81 height 32
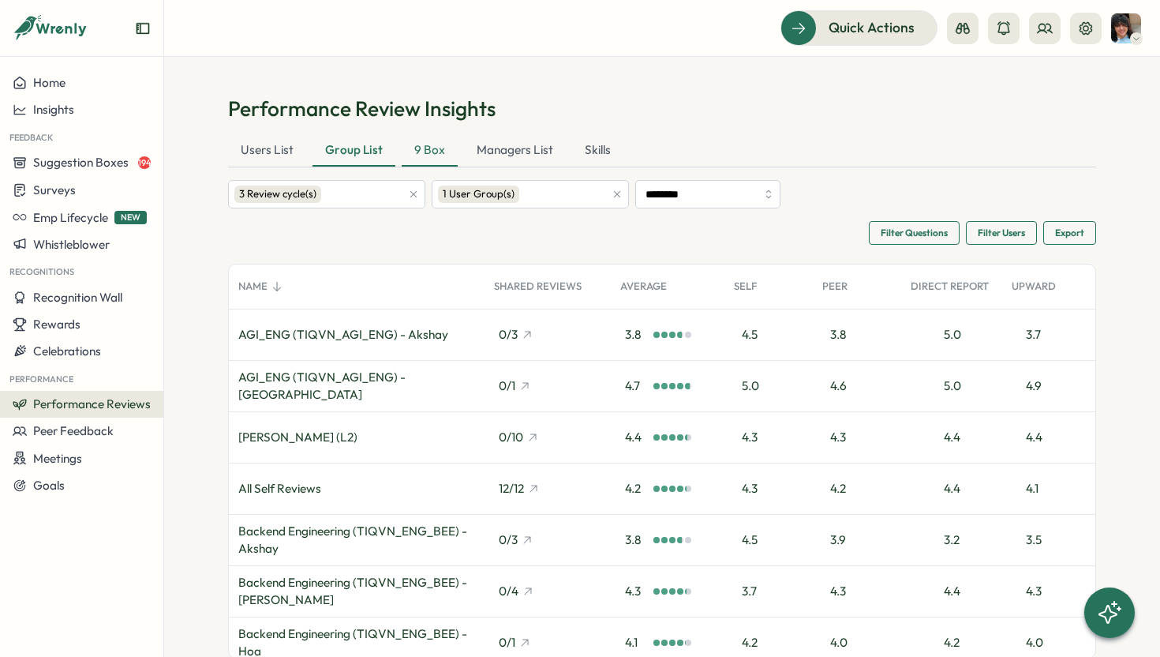
click at [434, 160] on div "9 Box" at bounding box center [430, 151] width 56 height 32
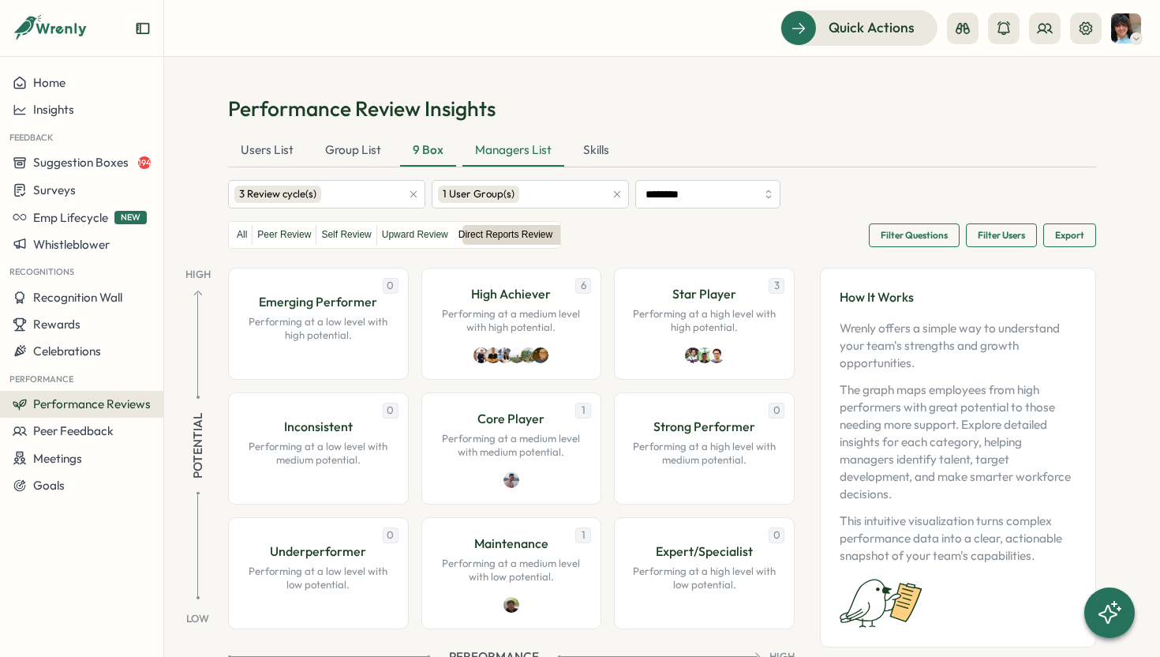
click at [519, 154] on div "Managers List" at bounding box center [513, 151] width 102 height 32
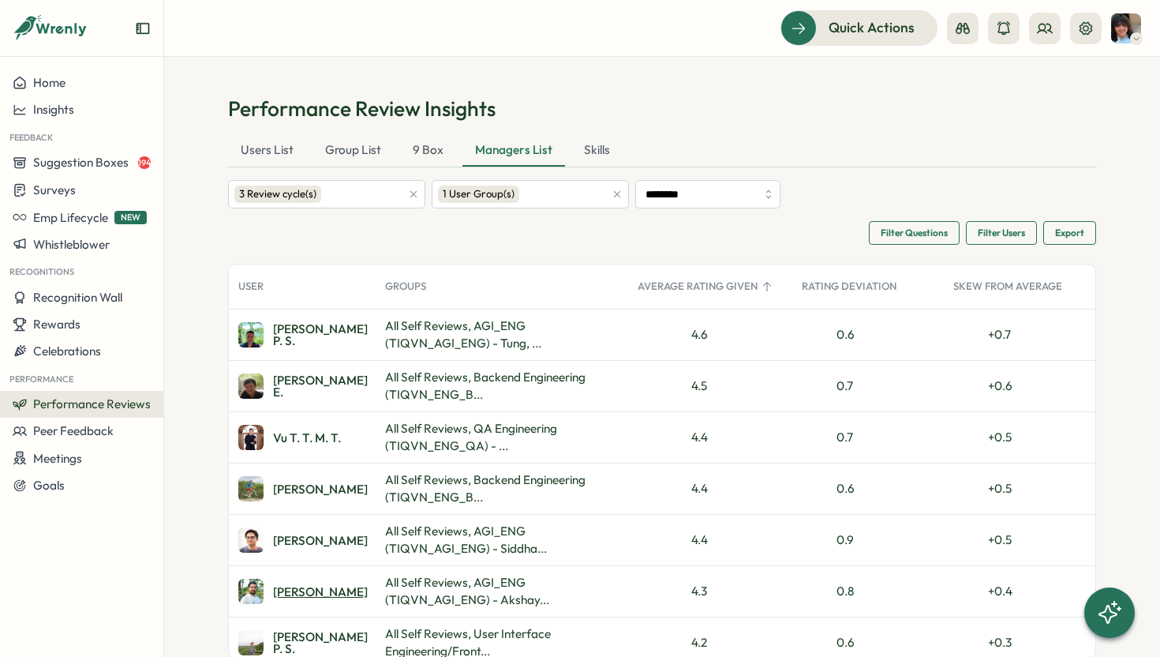
click at [285, 592] on div "[PERSON_NAME]" at bounding box center [320, 592] width 95 height 12
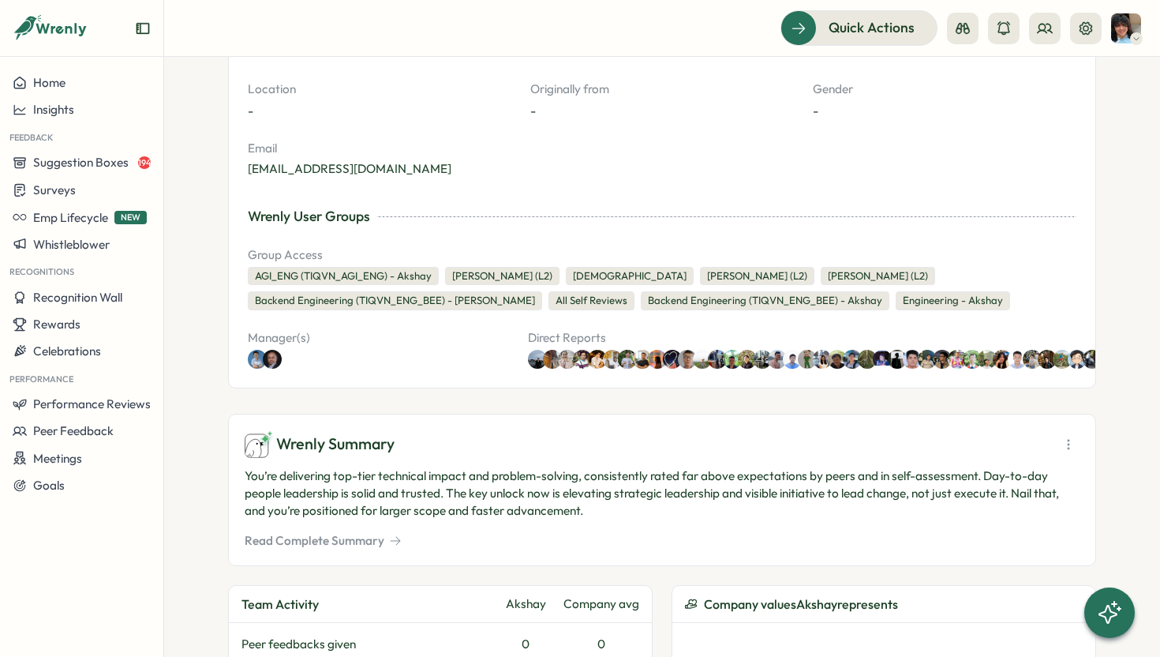
scroll to position [336, 0]
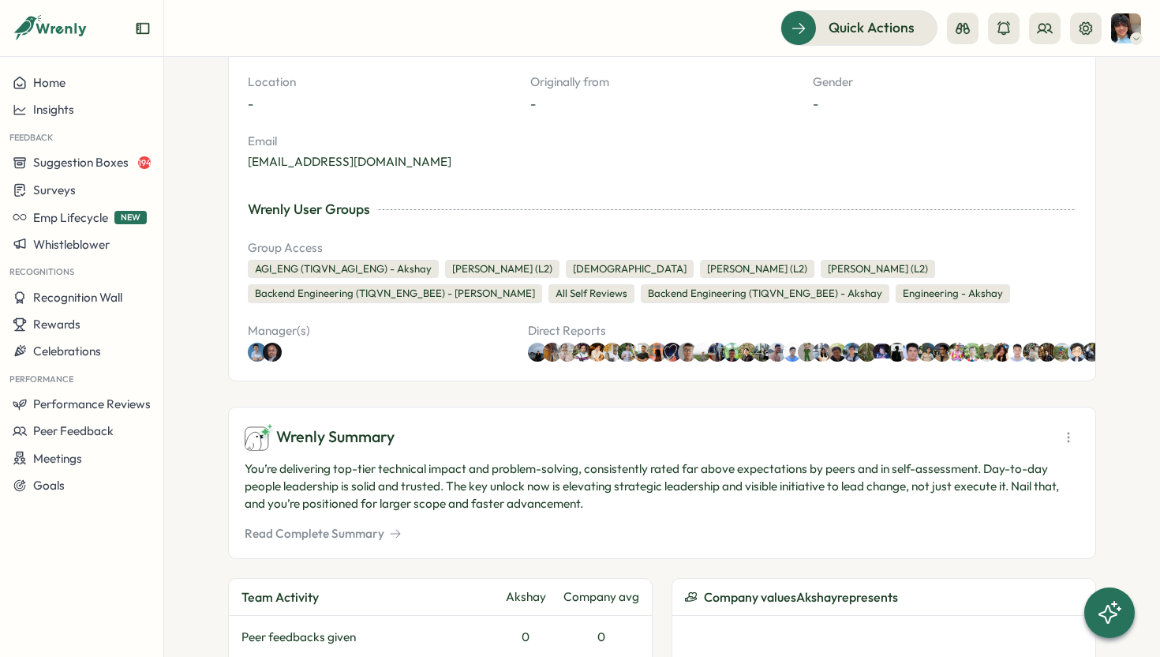
click at [372, 531] on button "Read Complete Summary" at bounding box center [323, 533] width 157 height 17
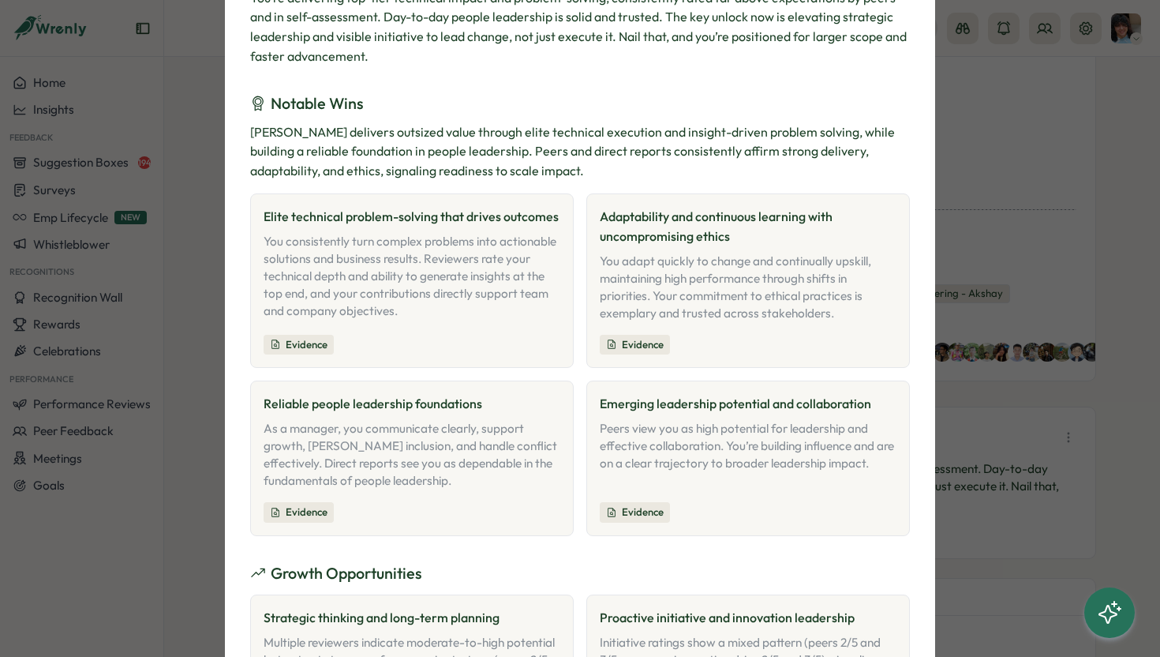
scroll to position [0, 0]
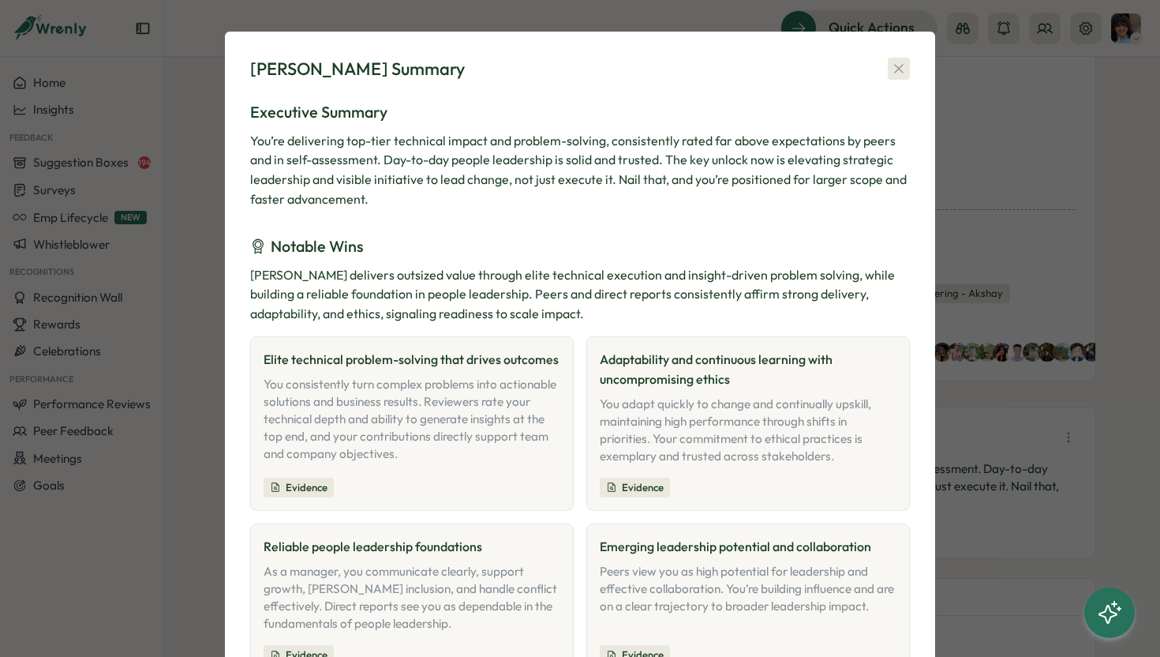
click at [900, 68] on icon "button" at bounding box center [899, 69] width 16 height 16
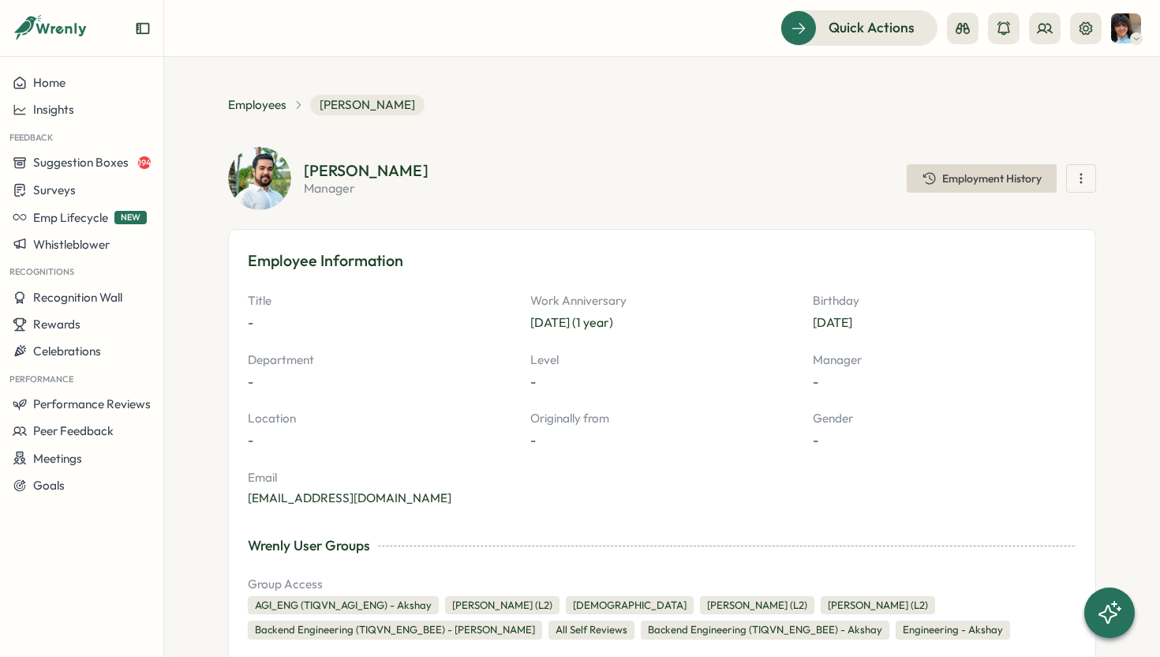
click at [1078, 181] on icon "button" at bounding box center [1081, 178] width 16 height 16
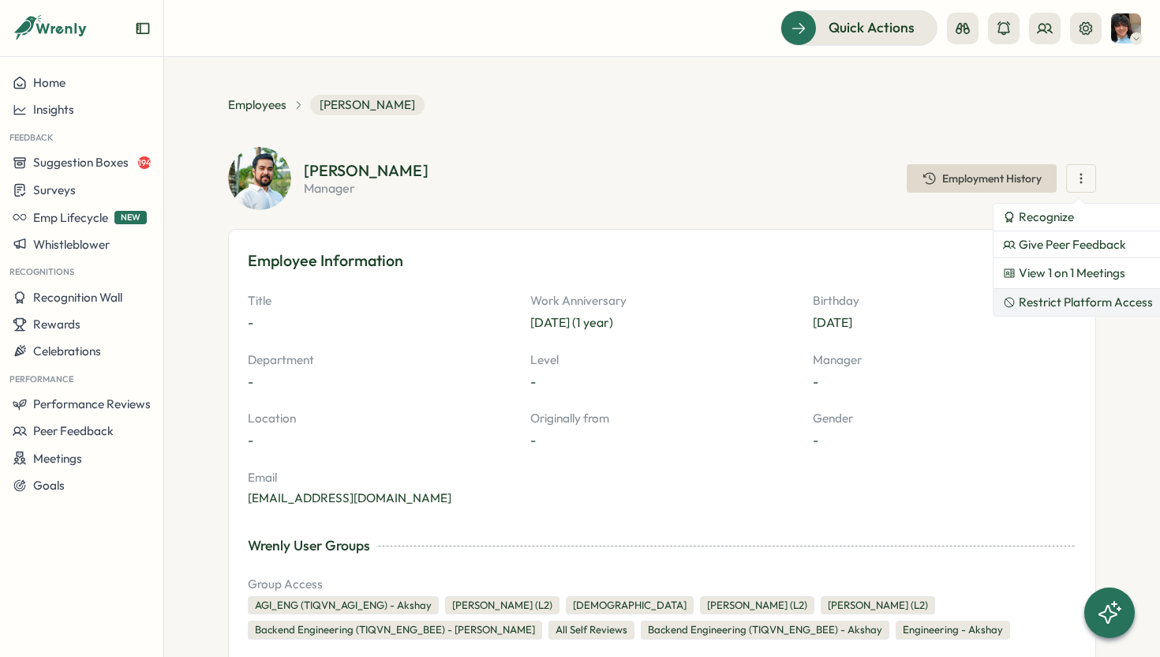
click at [1027, 306] on span "Restrict Platform Access" at bounding box center [1086, 302] width 134 height 14
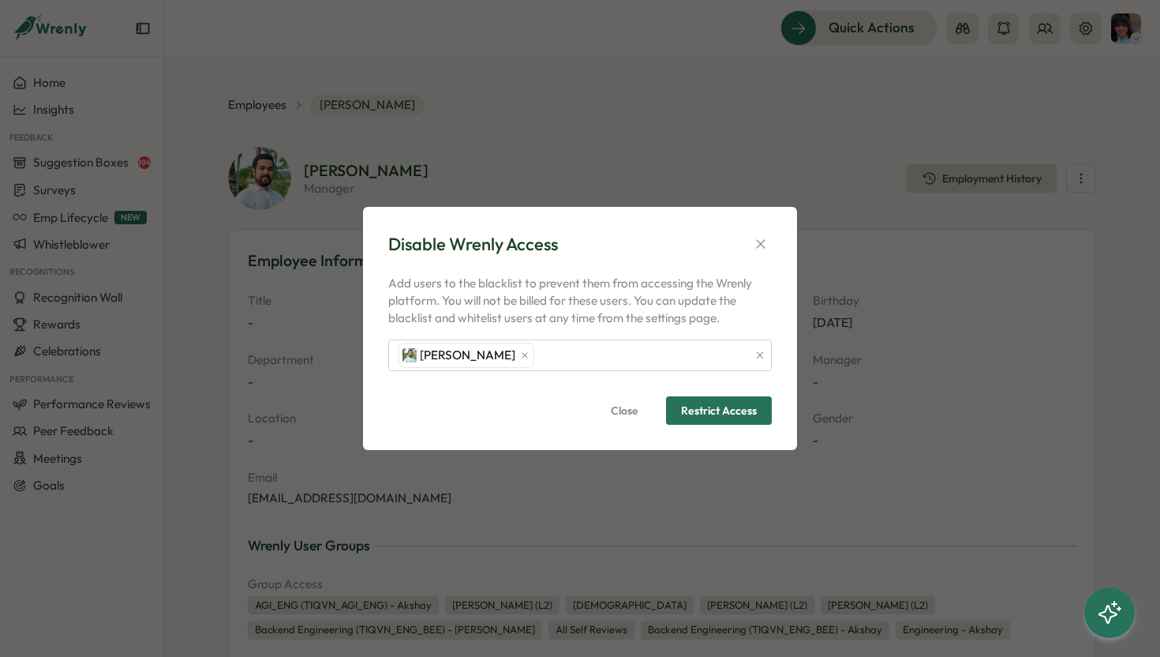
click at [721, 415] on span "Restrict Access" at bounding box center [719, 410] width 76 height 11
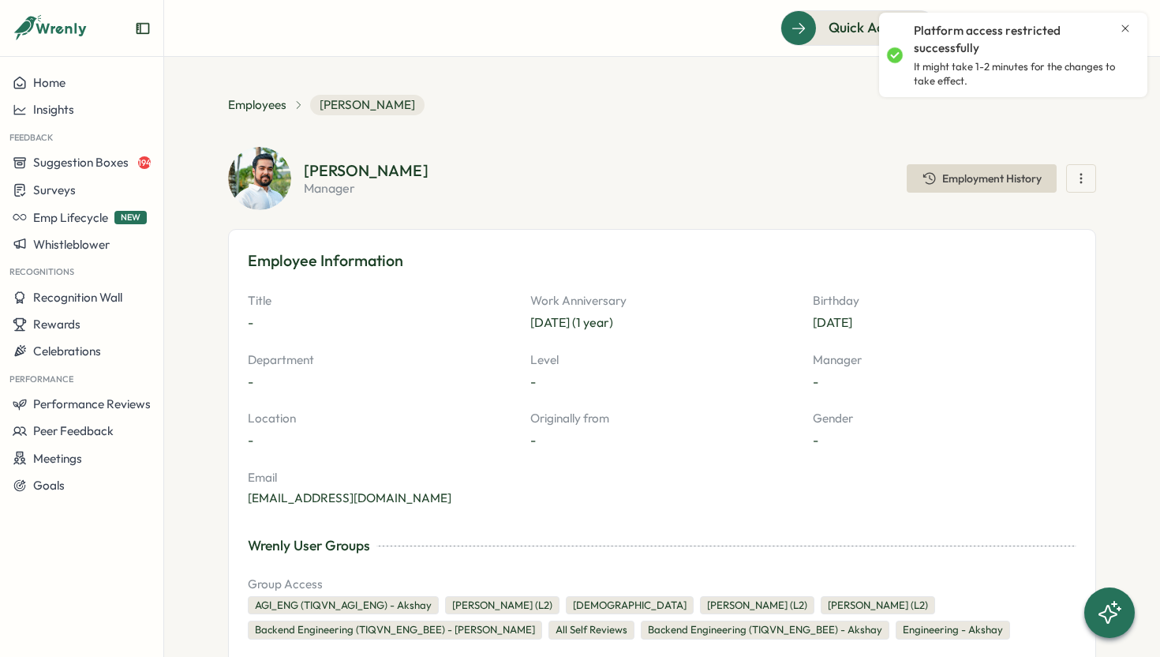
click at [777, 168] on section "Akshay Bhardwaj manager Employment History" at bounding box center [700, 179] width 792 height 32
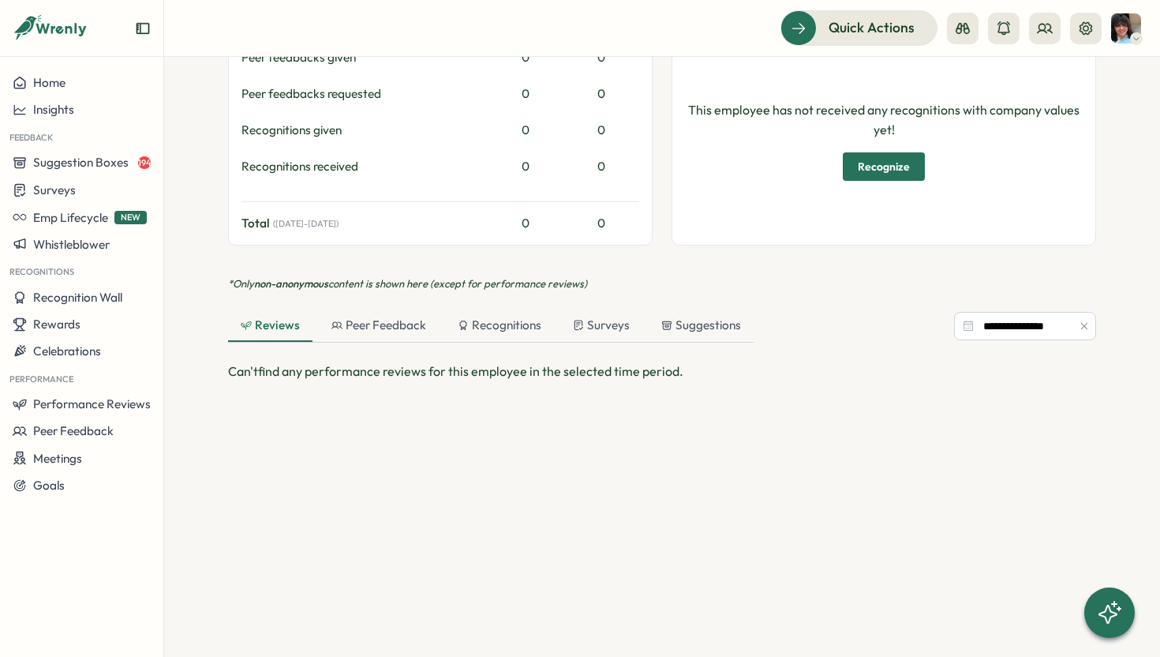
scroll to position [1013, 0]
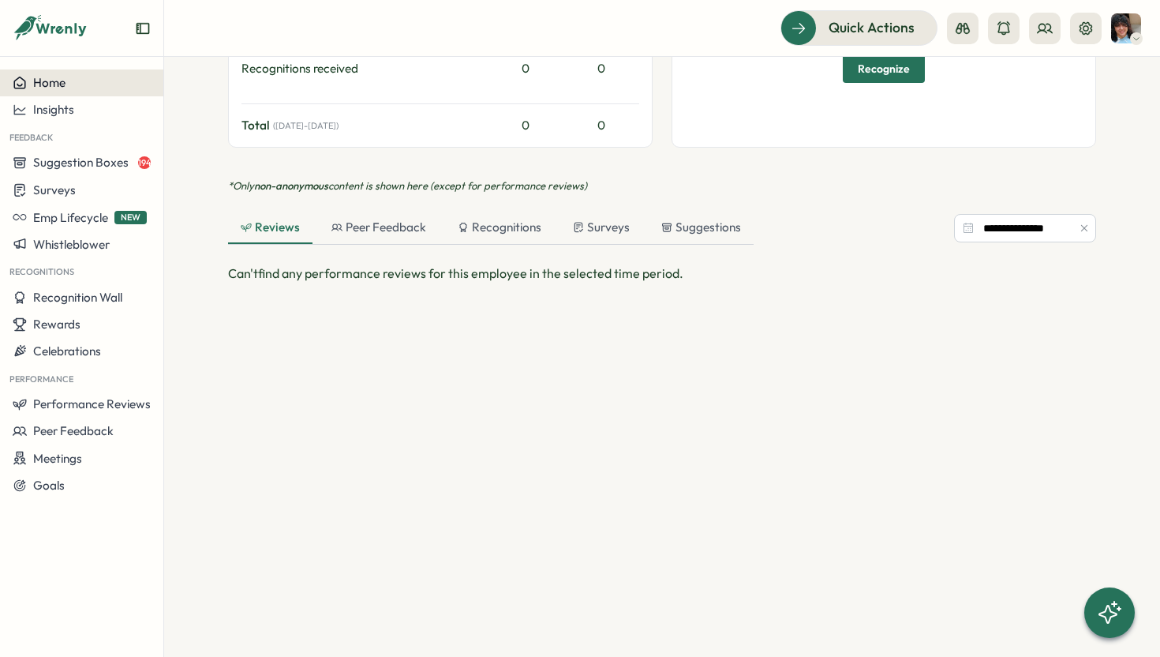
click at [69, 80] on div "Home" at bounding box center [82, 83] width 138 height 14
